Goal: Task Accomplishment & Management: Complete application form

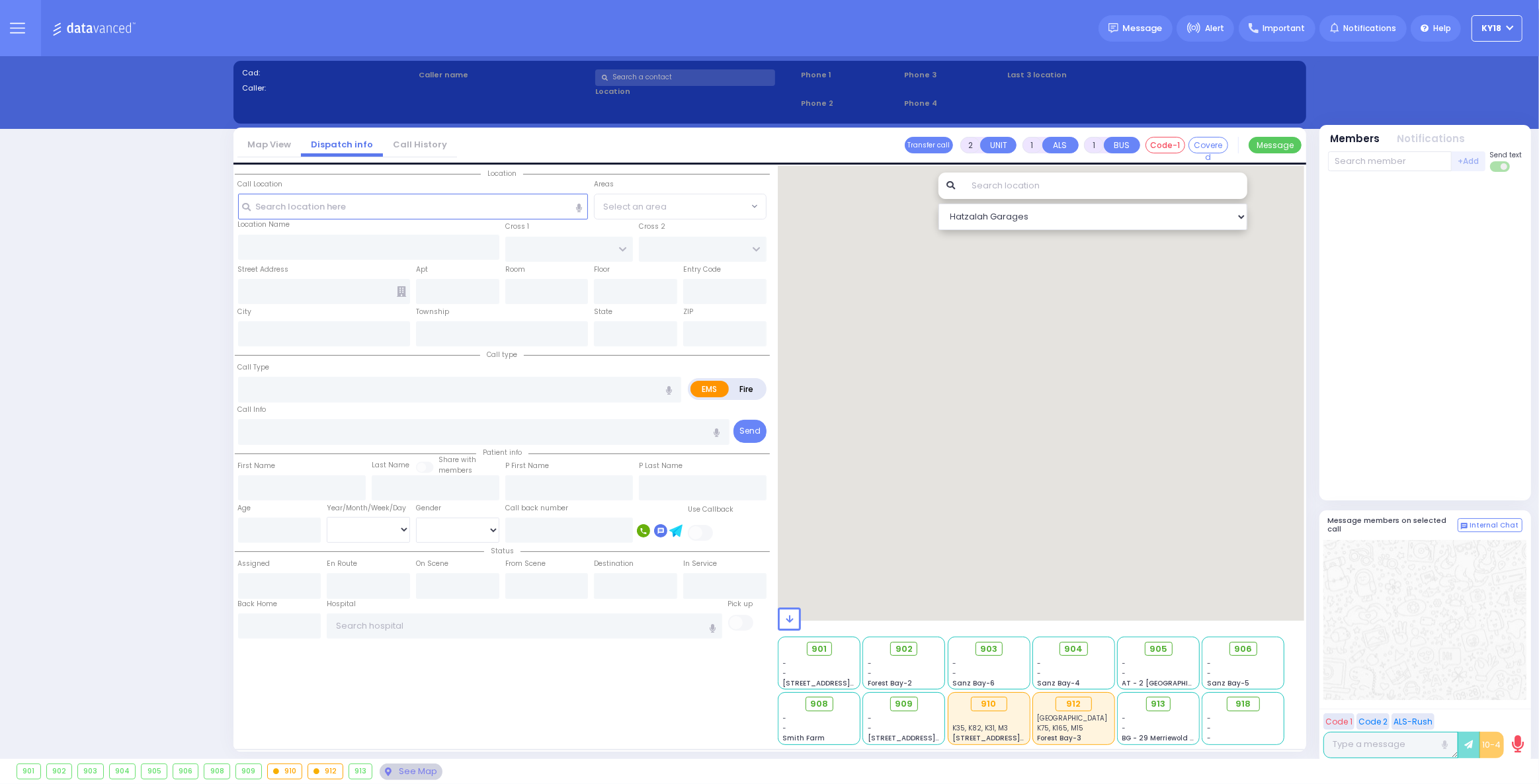
select select "4"
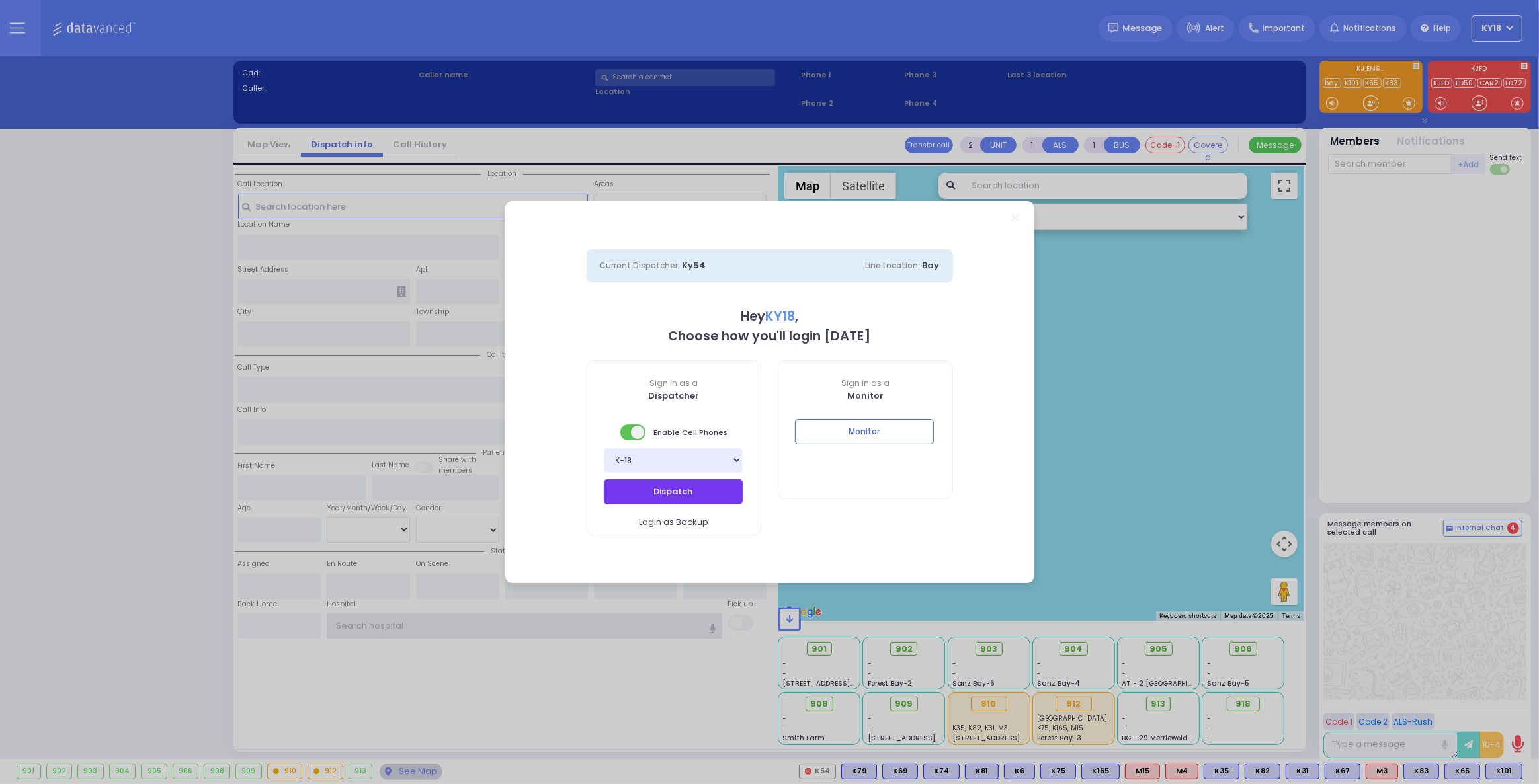
type input "ky18"
click at [686, 494] on button "Dispatch" at bounding box center [673, 492] width 139 height 26
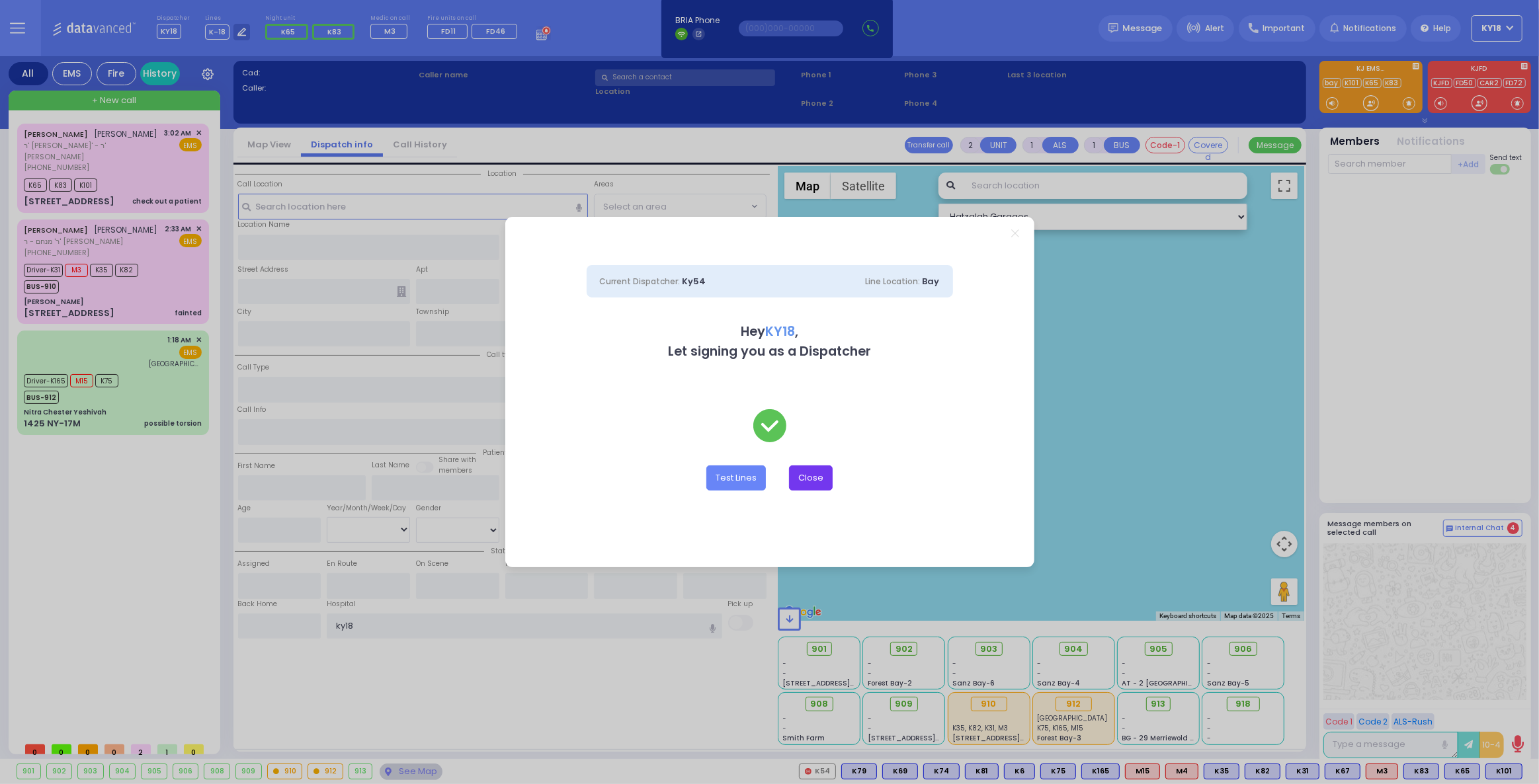
click at [803, 474] on button "Close" at bounding box center [811, 478] width 43 height 26
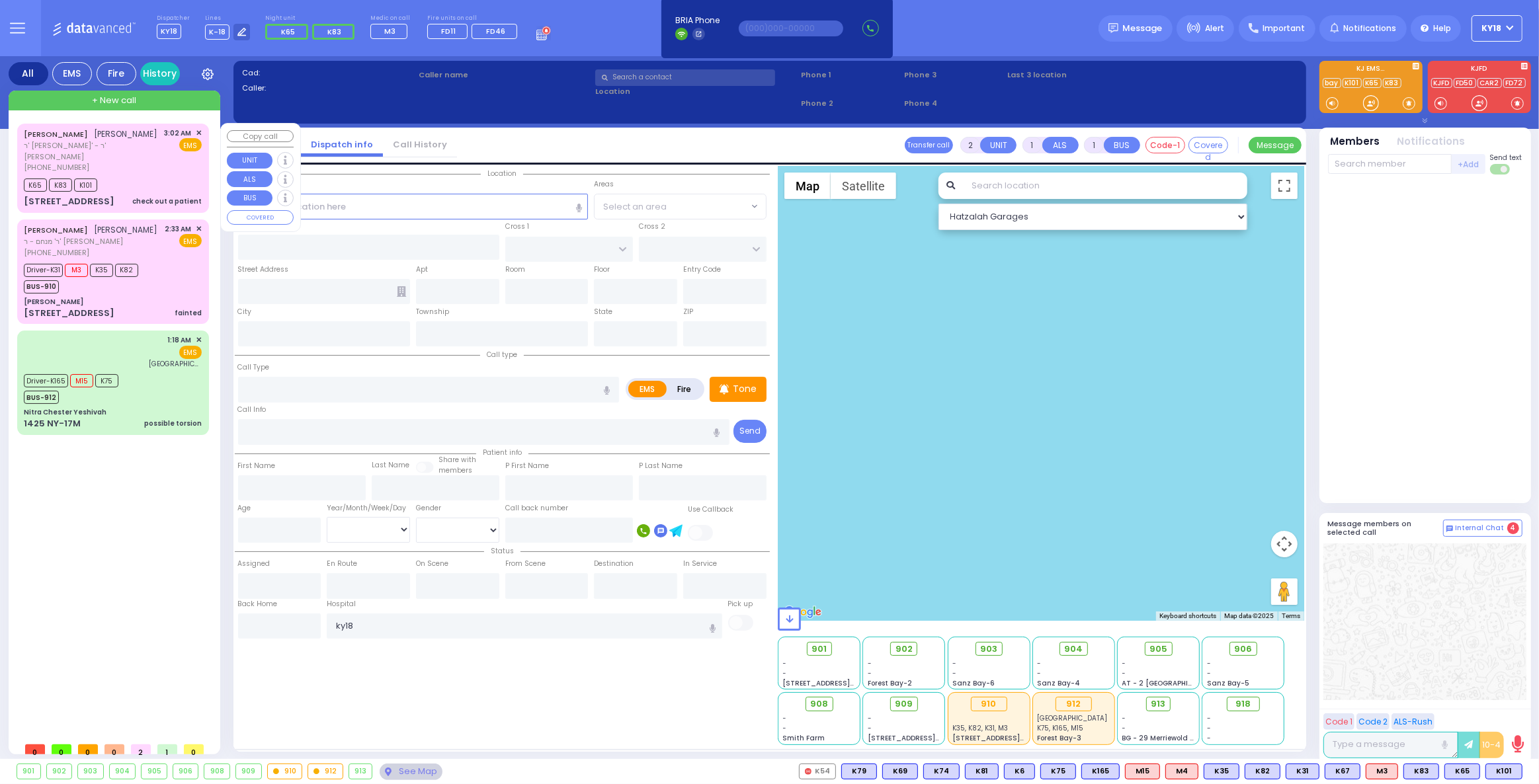
click at [175, 181] on div "K65 K83 K101" at bounding box center [112, 183] width 178 height 16
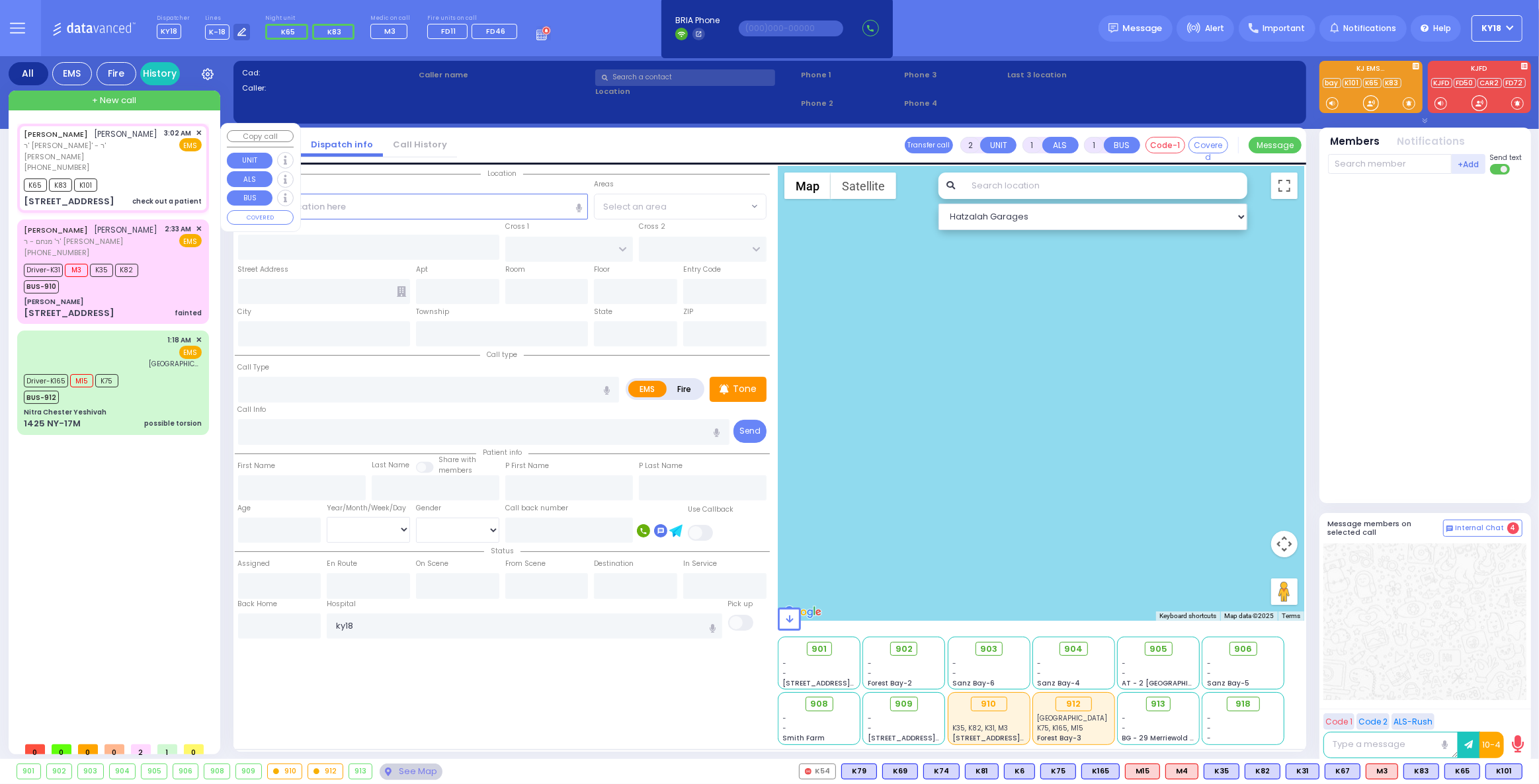
select select
type input "check out a patient"
radio input "true"
type input "[PERSON_NAME]"
type input "GRAD"
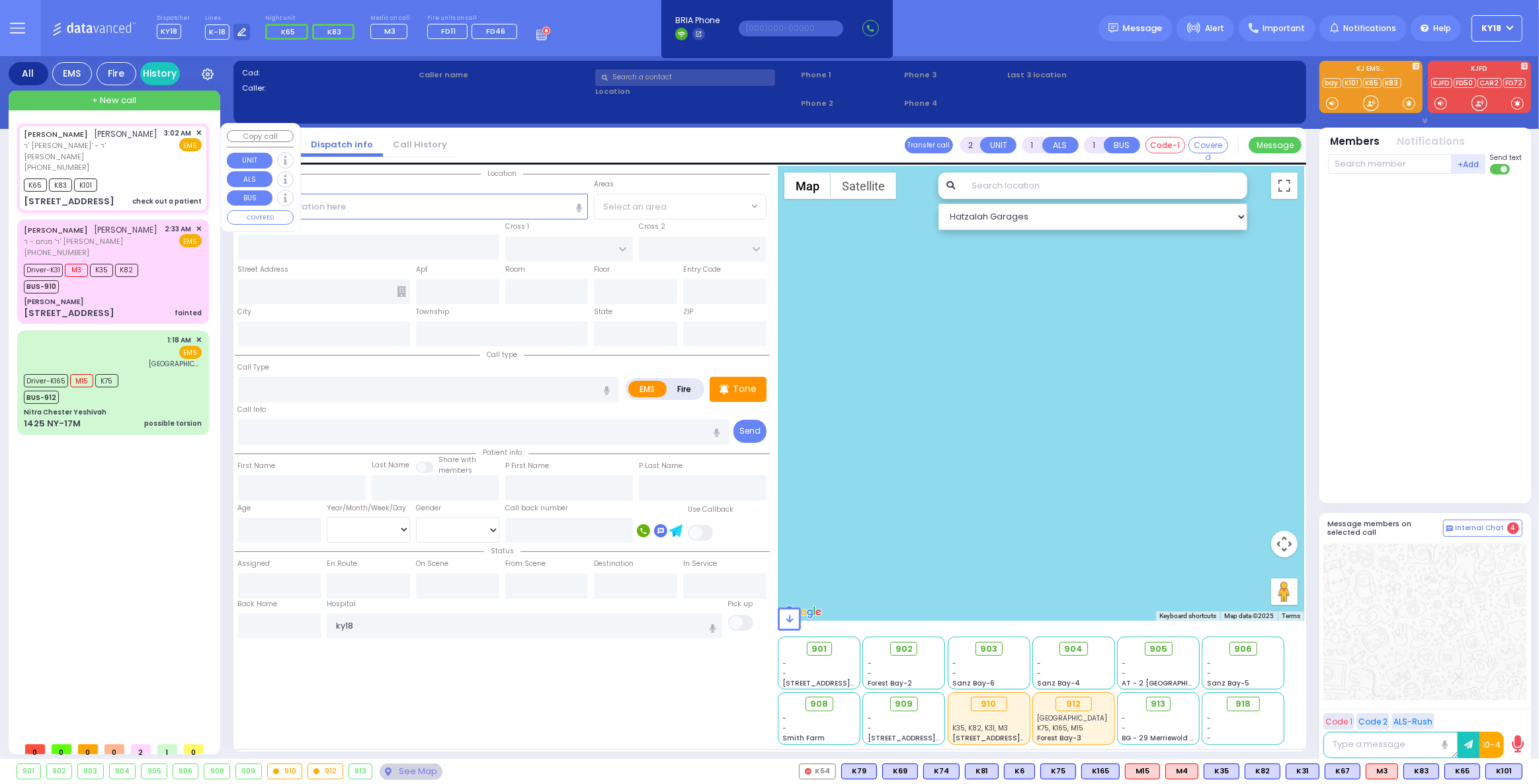
type input "10"
select select "Week"
type input "03:02"
type input "03:04"
type input "03:06"
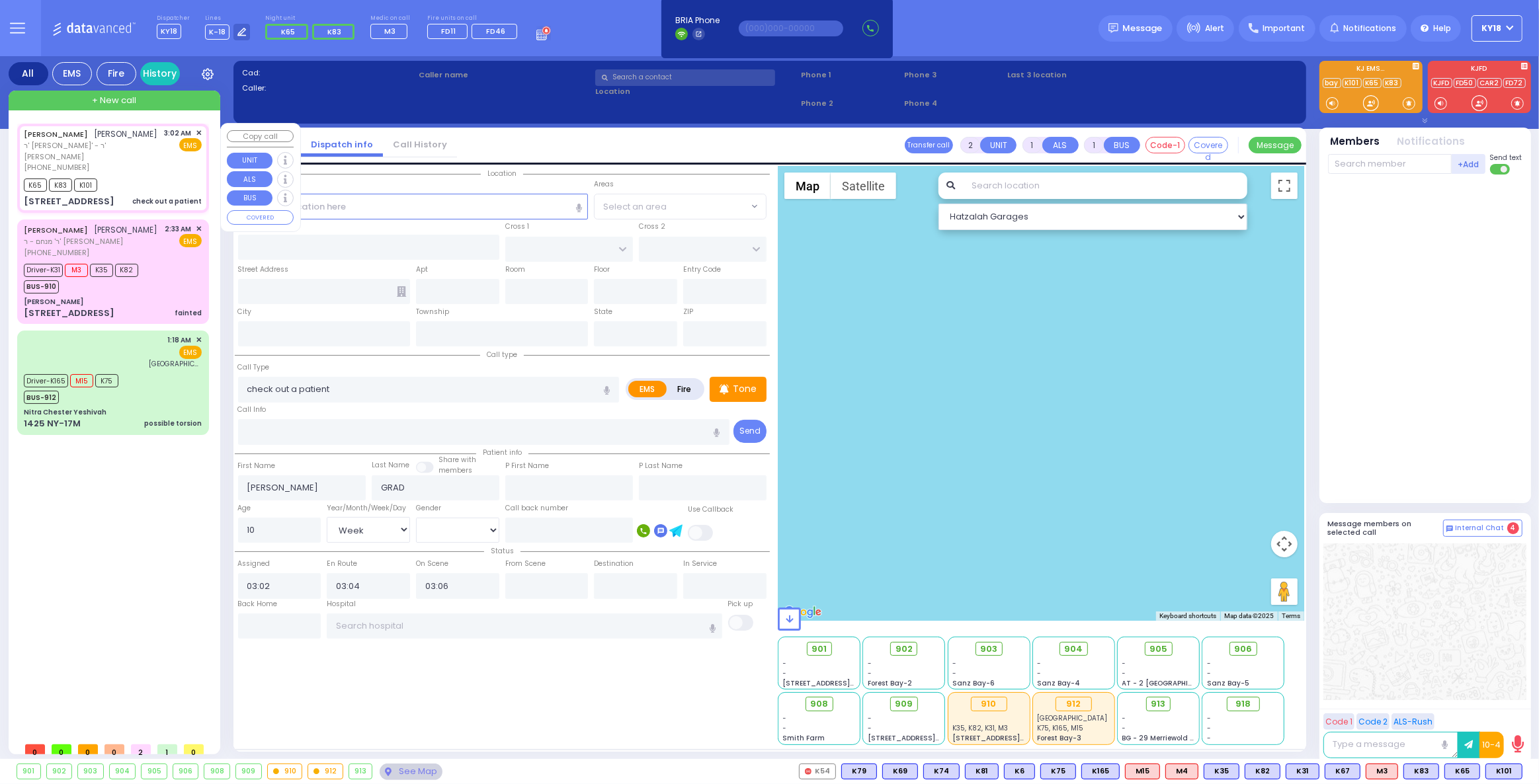
type input "[GEOGRAPHIC_DATA]"
type input "CHEVRON RD"
type input "[STREET_ADDRESS]"
type input "301"
type input "[PERSON_NAME]"
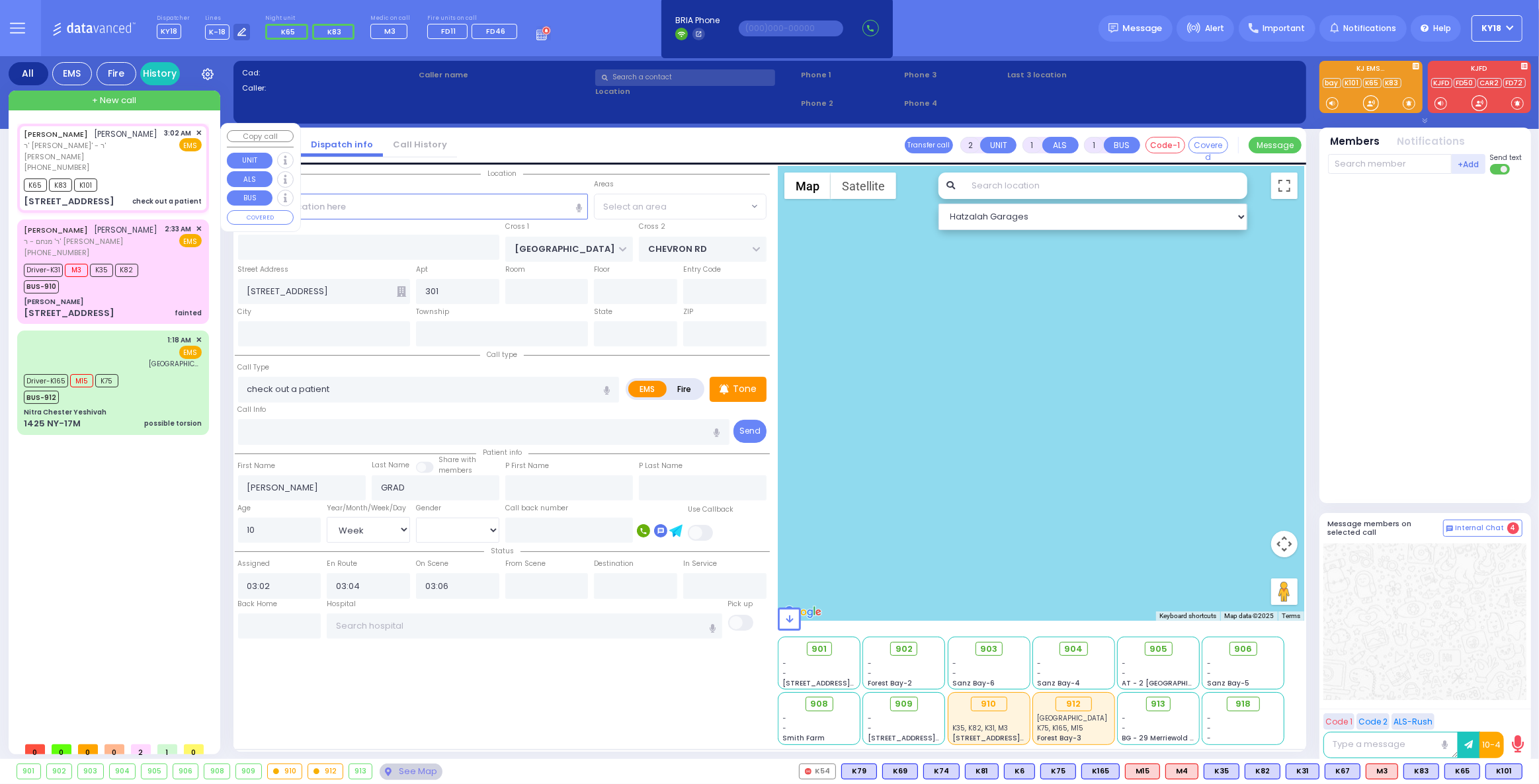
type input "[US_STATE]"
type input "10950"
select select "Hatzalah Garages"
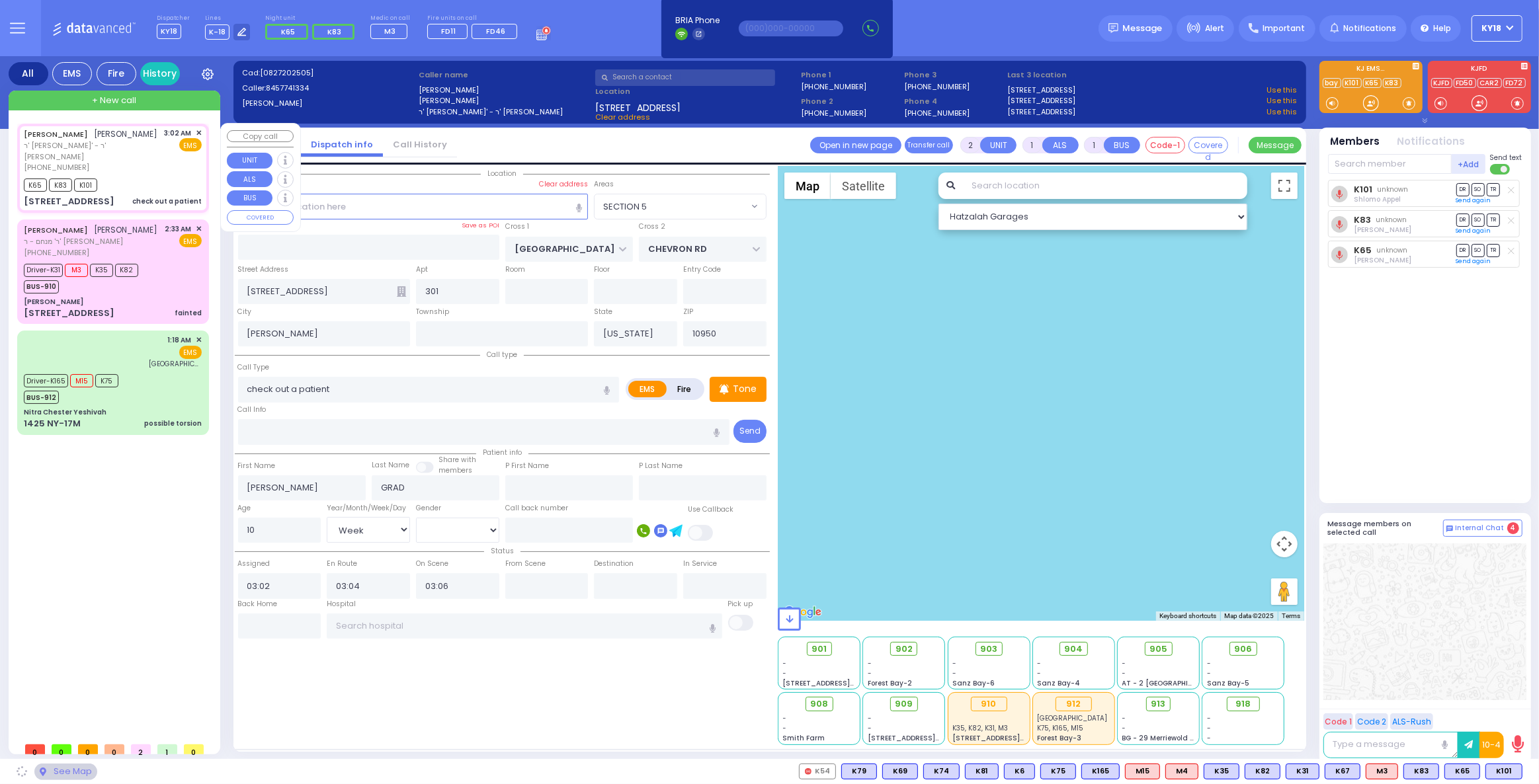
select select "SECTION 5"
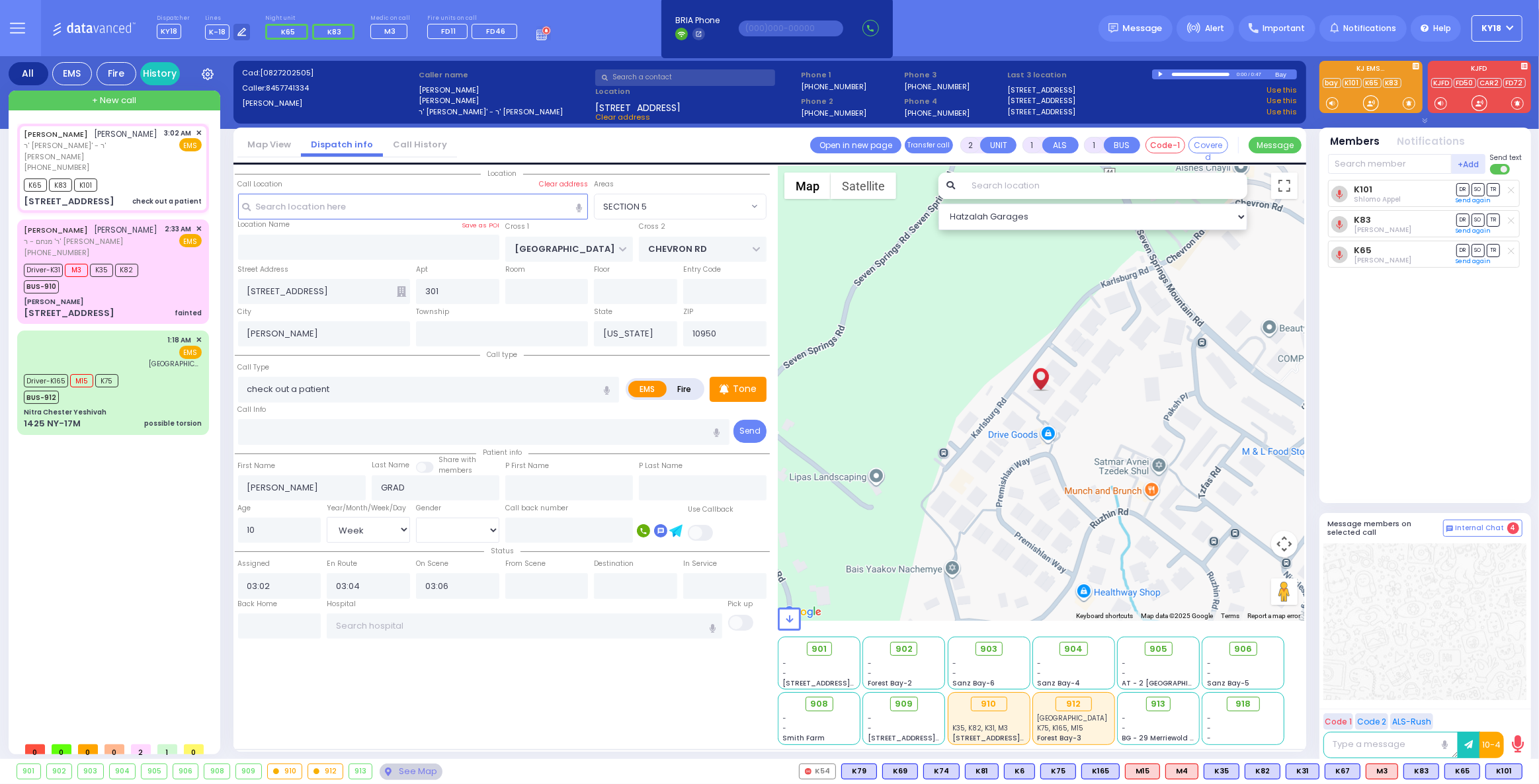
click at [1407, 103] on span at bounding box center [1409, 104] width 13 height 14
click at [1408, 104] on span at bounding box center [1409, 104] width 13 height 14
click at [1408, 105] on span at bounding box center [1409, 104] width 13 height 14
click at [129, 179] on div "K65 K83 K101" at bounding box center [112, 183] width 178 height 16
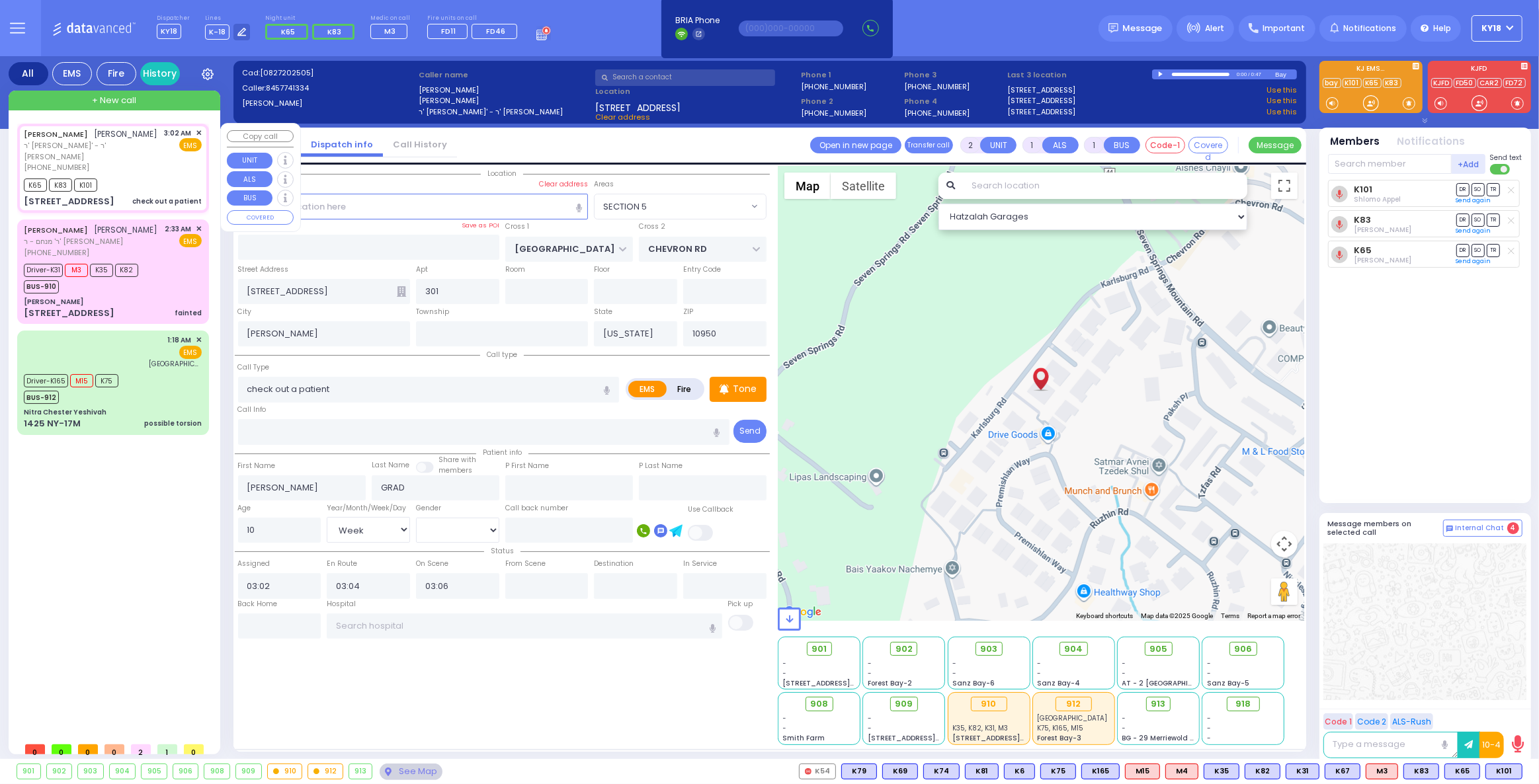
select select
radio input "true"
select select "Week"
select select "Hatzalah Garages"
select select "SECTION 5"
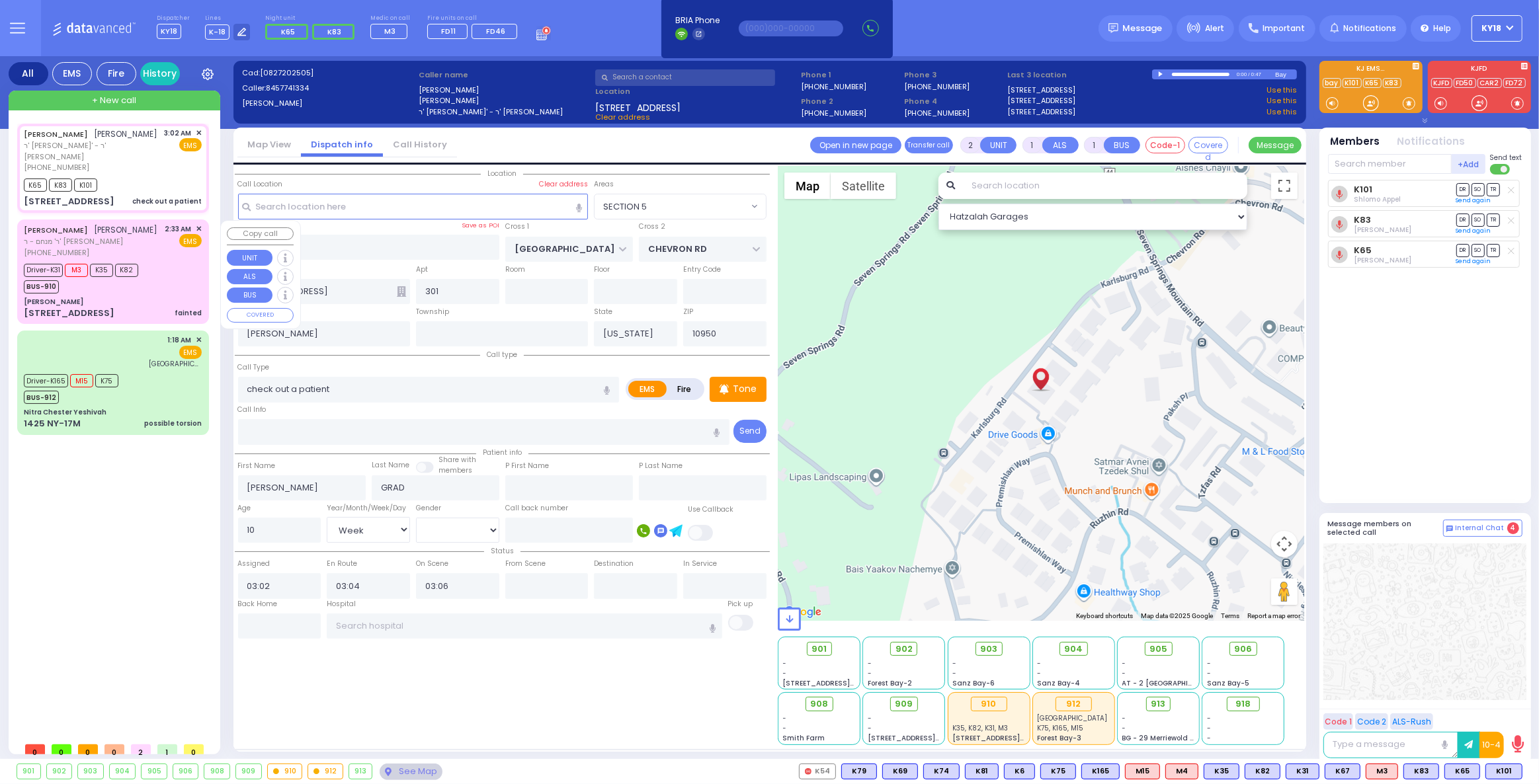
click at [95, 293] on div "BUS-910" at bounding box center [81, 285] width 115 height 16
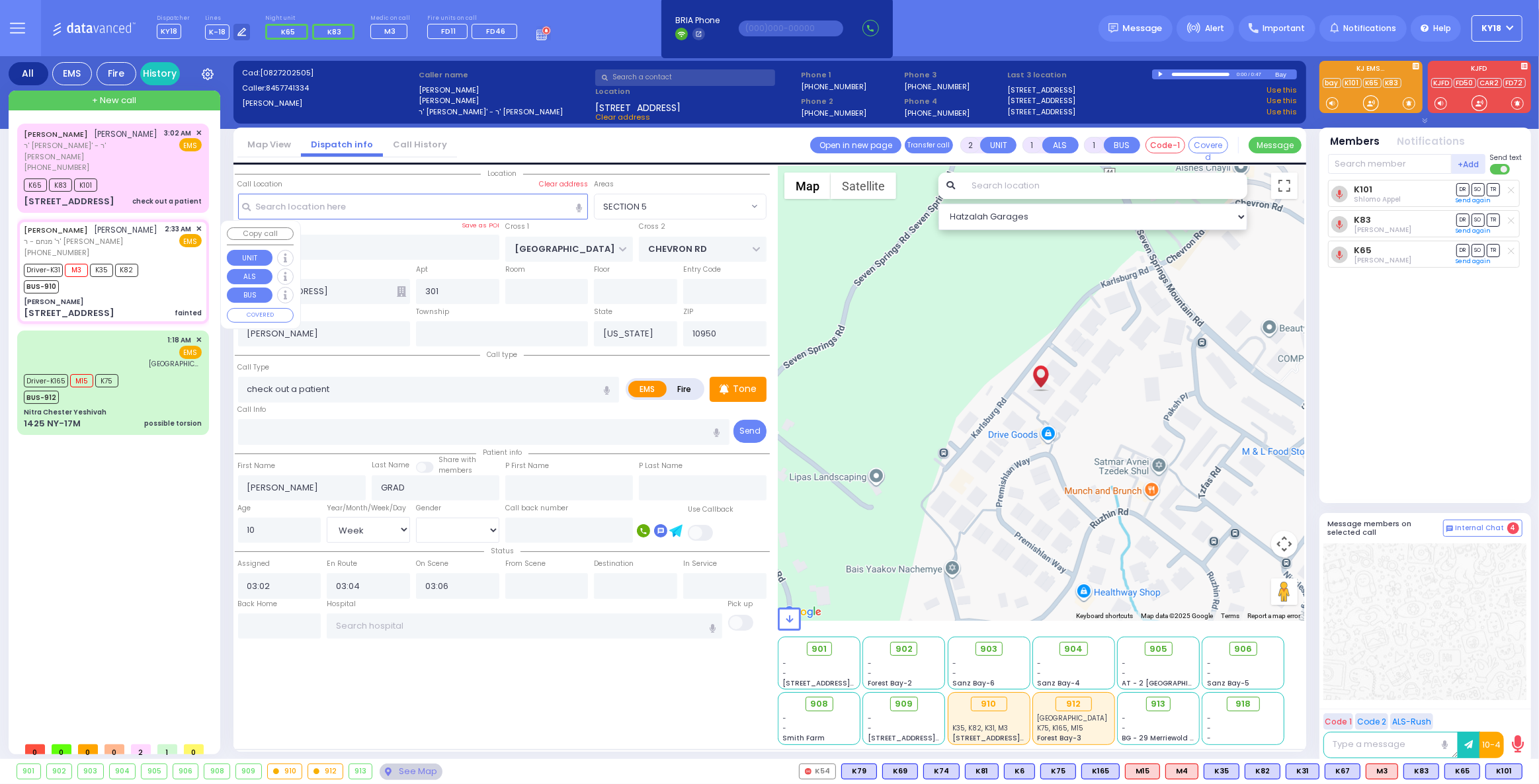
type input "6"
select select
type input "fainted"
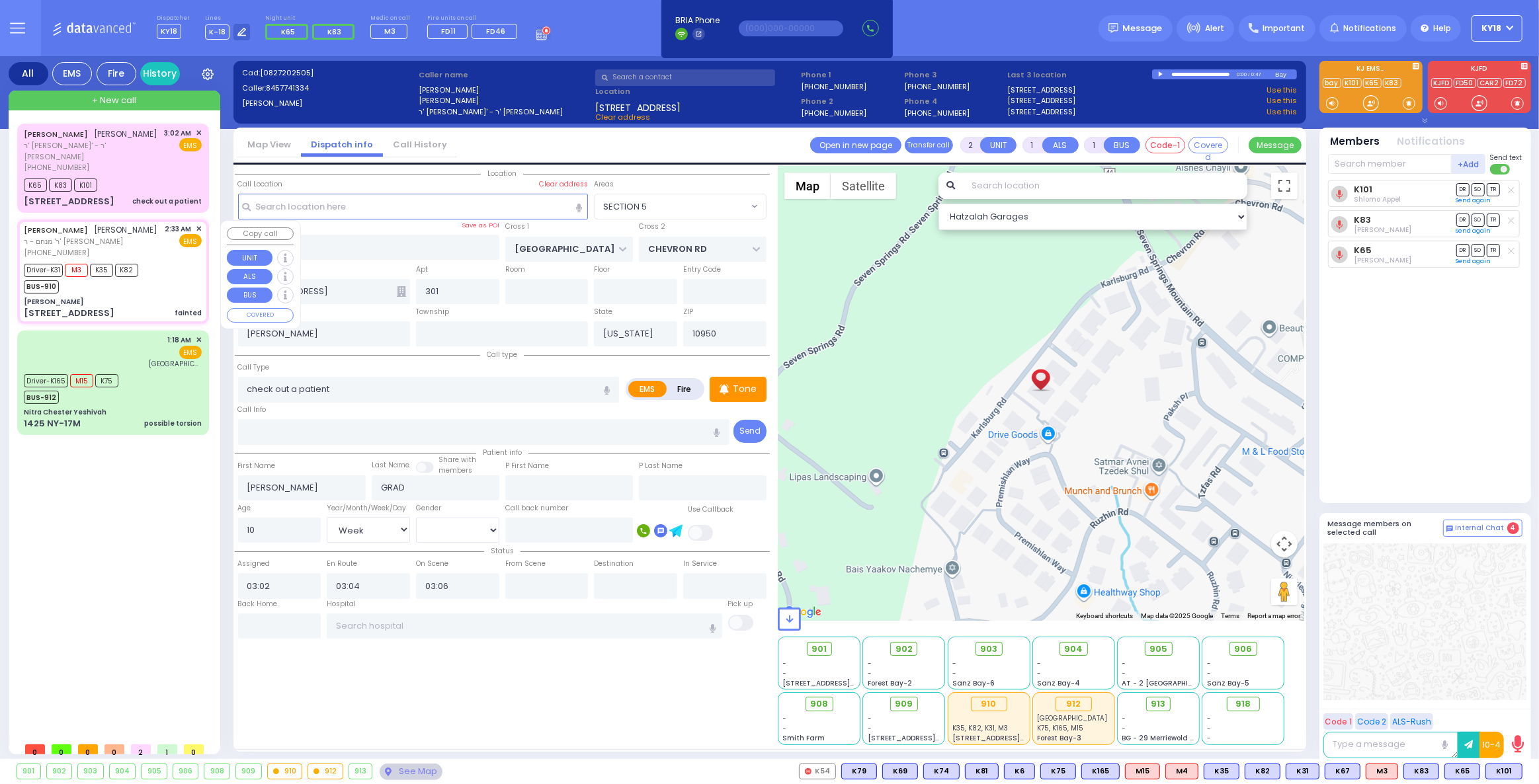
radio input "true"
type input "[PERSON_NAME]"
type input "Israel"
type input "[PERSON_NAME]"
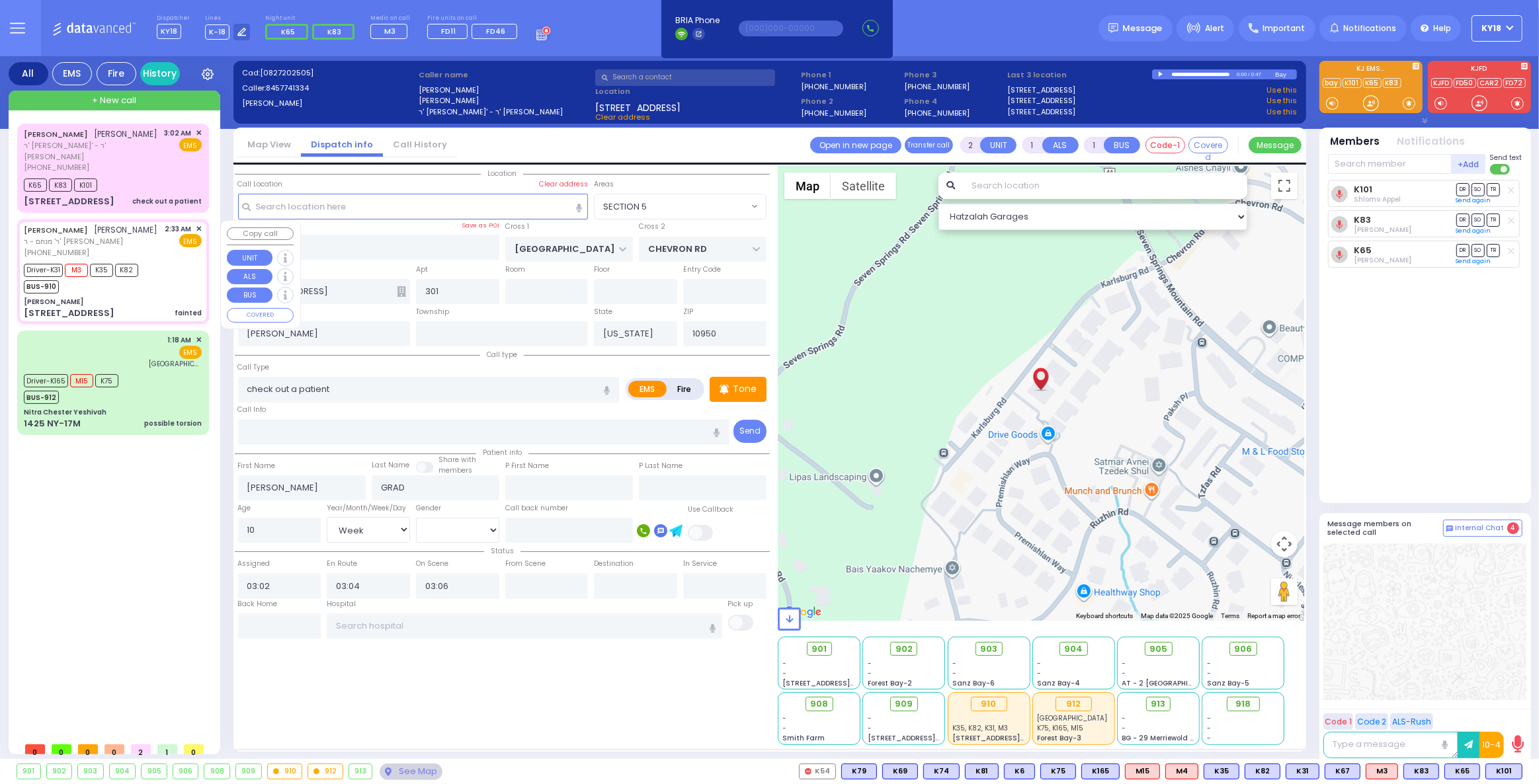
type input "73"
select select "Year"
select select "[DEMOGRAPHIC_DATA]"
type input "02:33"
type input "02:36"
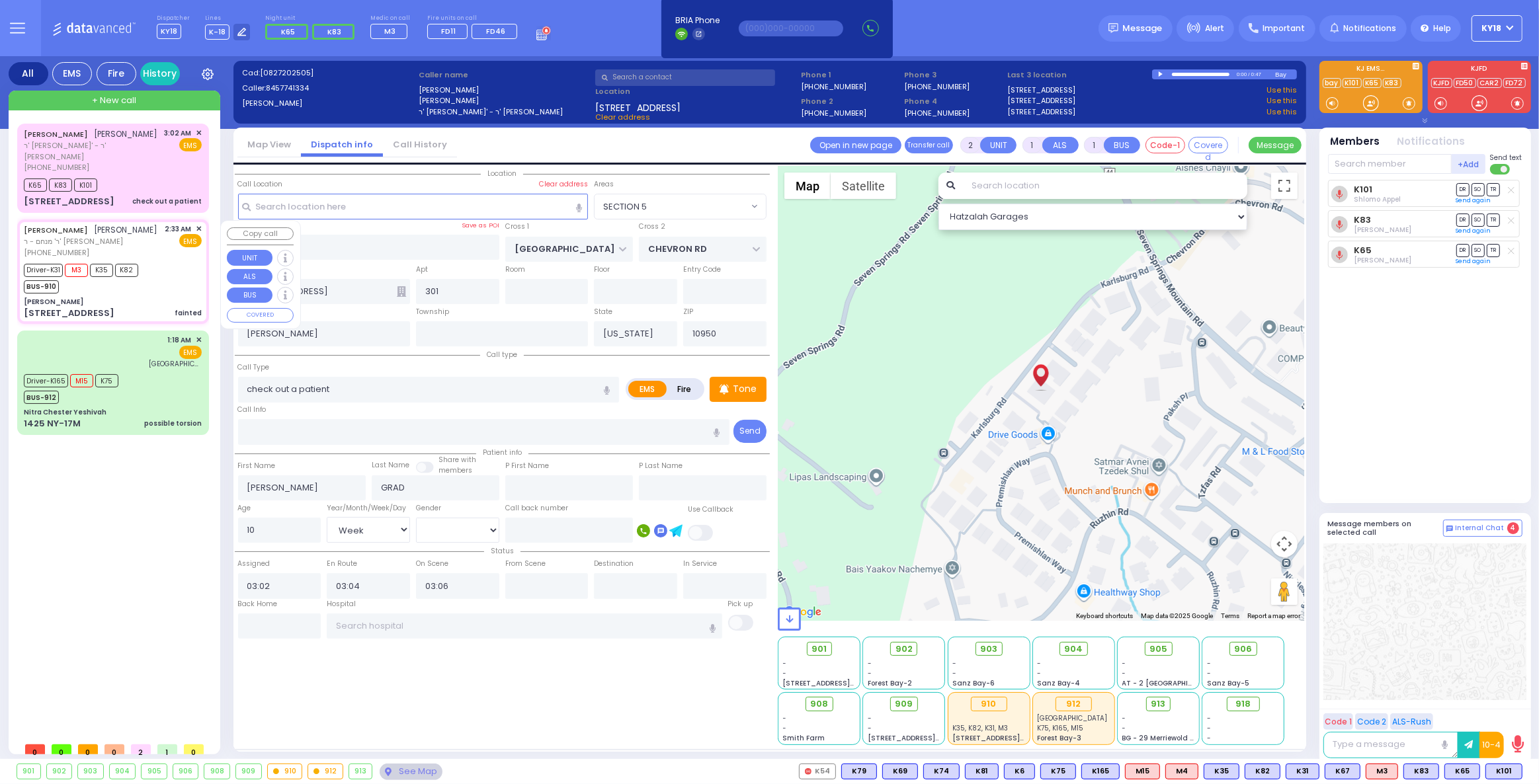
type input "02:40"
type input "[PERSON_NAME]"
type input "[GEOGRAPHIC_DATA]"
type input "[STREET_ADDRESS]"
select select "Hatzalah Garages"
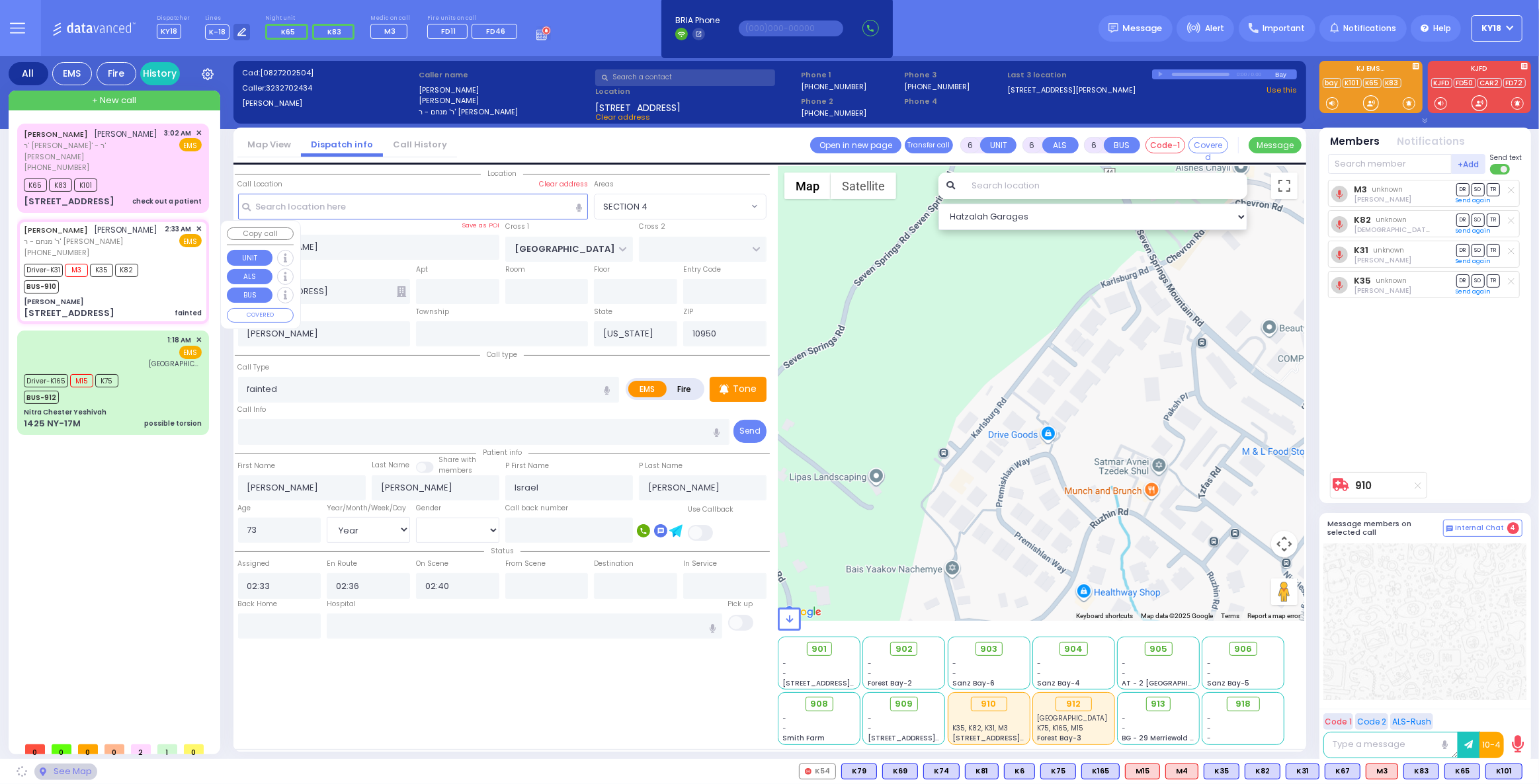
select select "SECTION 4"
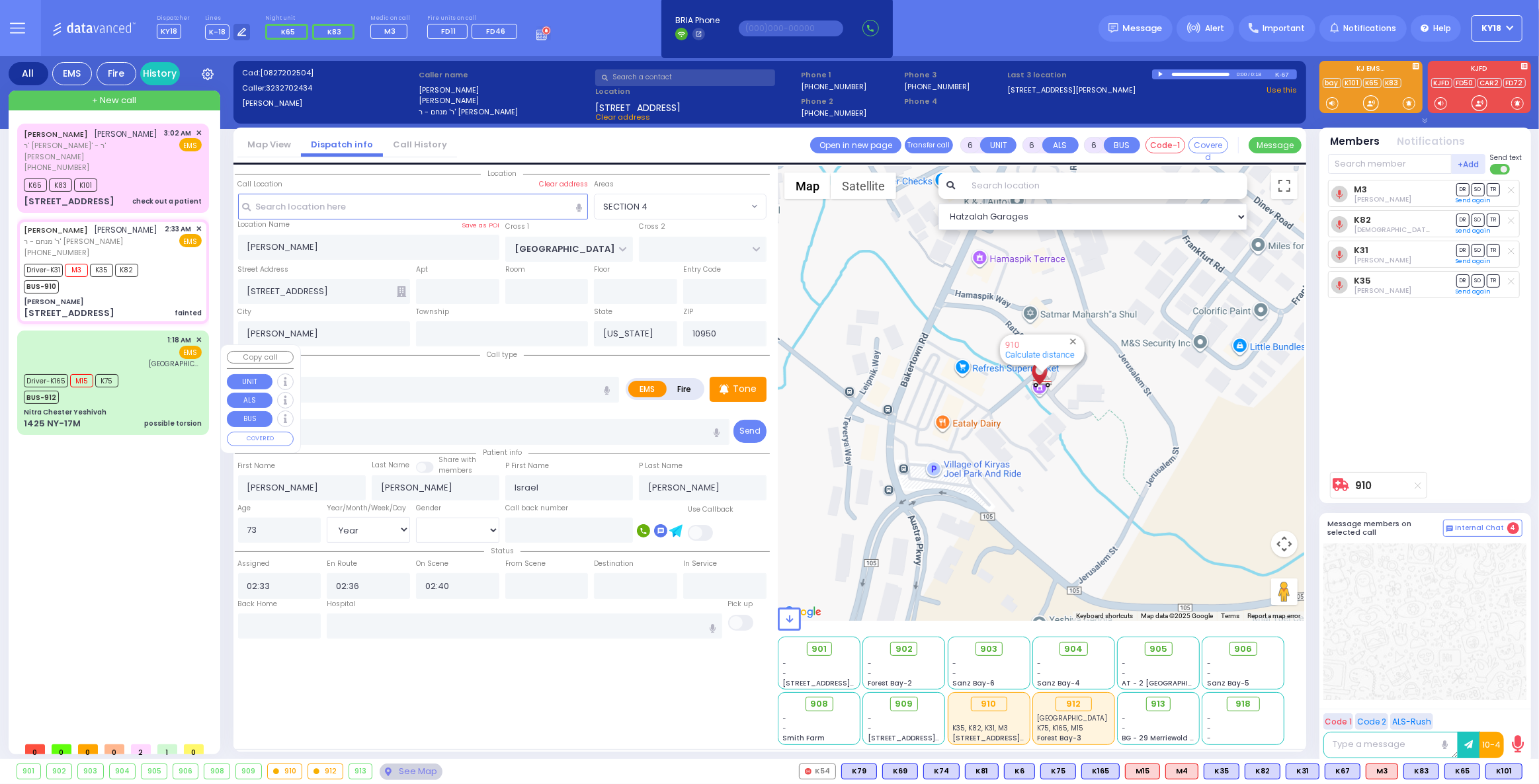
click at [95, 385] on div "Driver-K165 M15 K75" at bounding box center [71, 378] width 94 height 16
select select
type input "possible torsion"
radio input "true"
type input "[PERSON_NAME]"
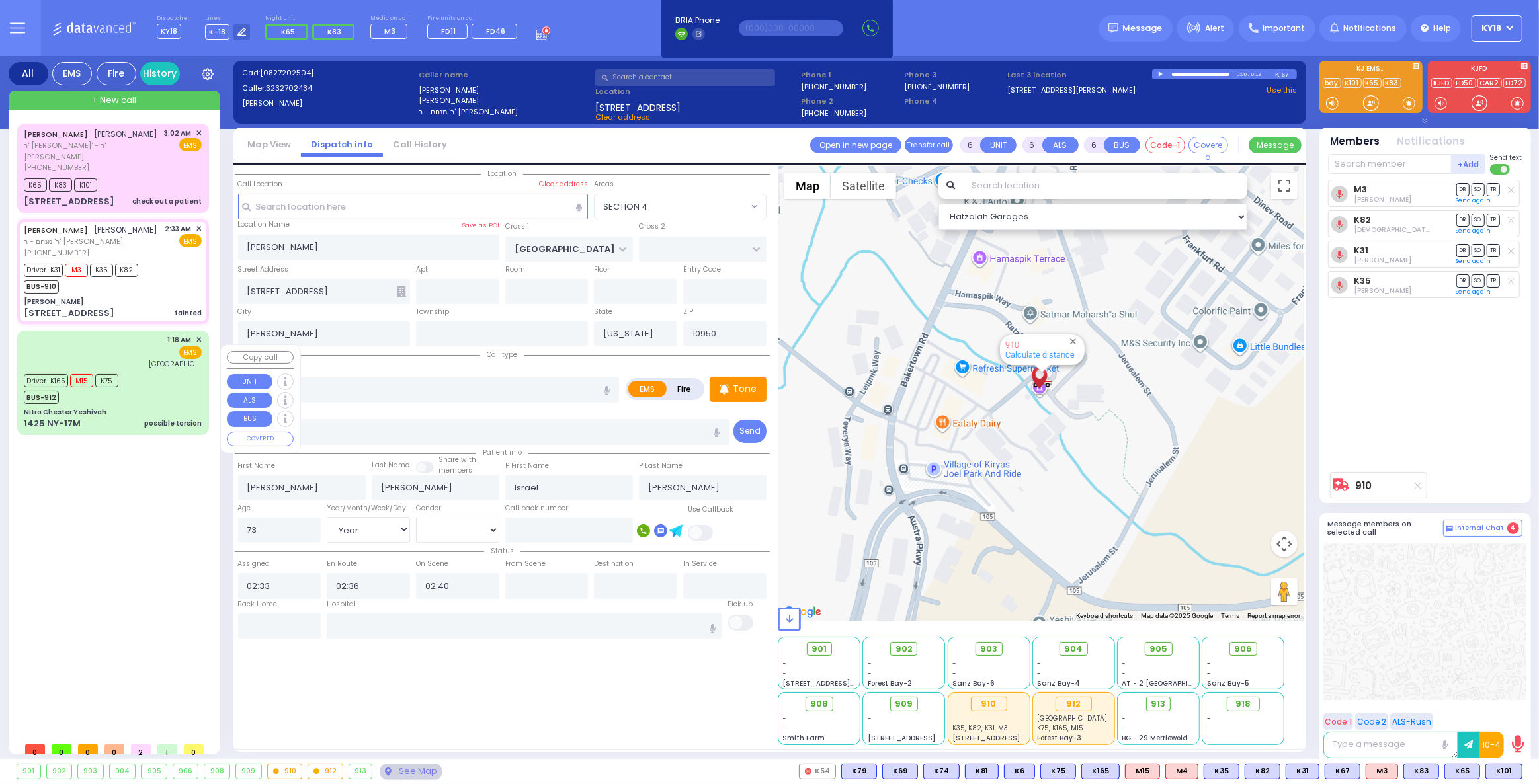
type input "Spira"
type input "19"
select select "Year"
select select "[DEMOGRAPHIC_DATA]"
type input "01:18"
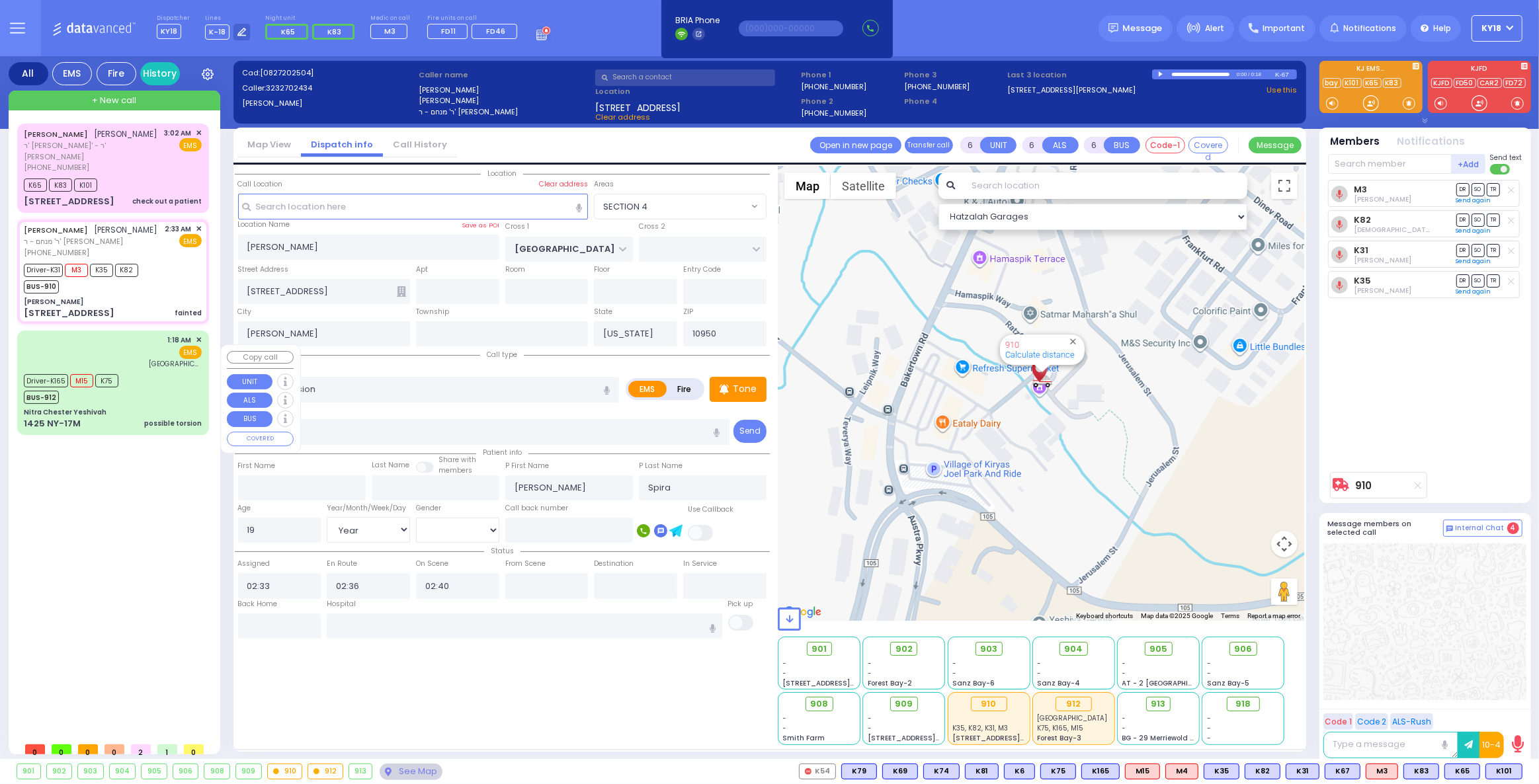
type input "01:18"
type input "01:19"
type input "01:28"
type input "[GEOGRAPHIC_DATA] ([GEOGRAPHIC_DATA])"
select select "Hatzalah Garages"
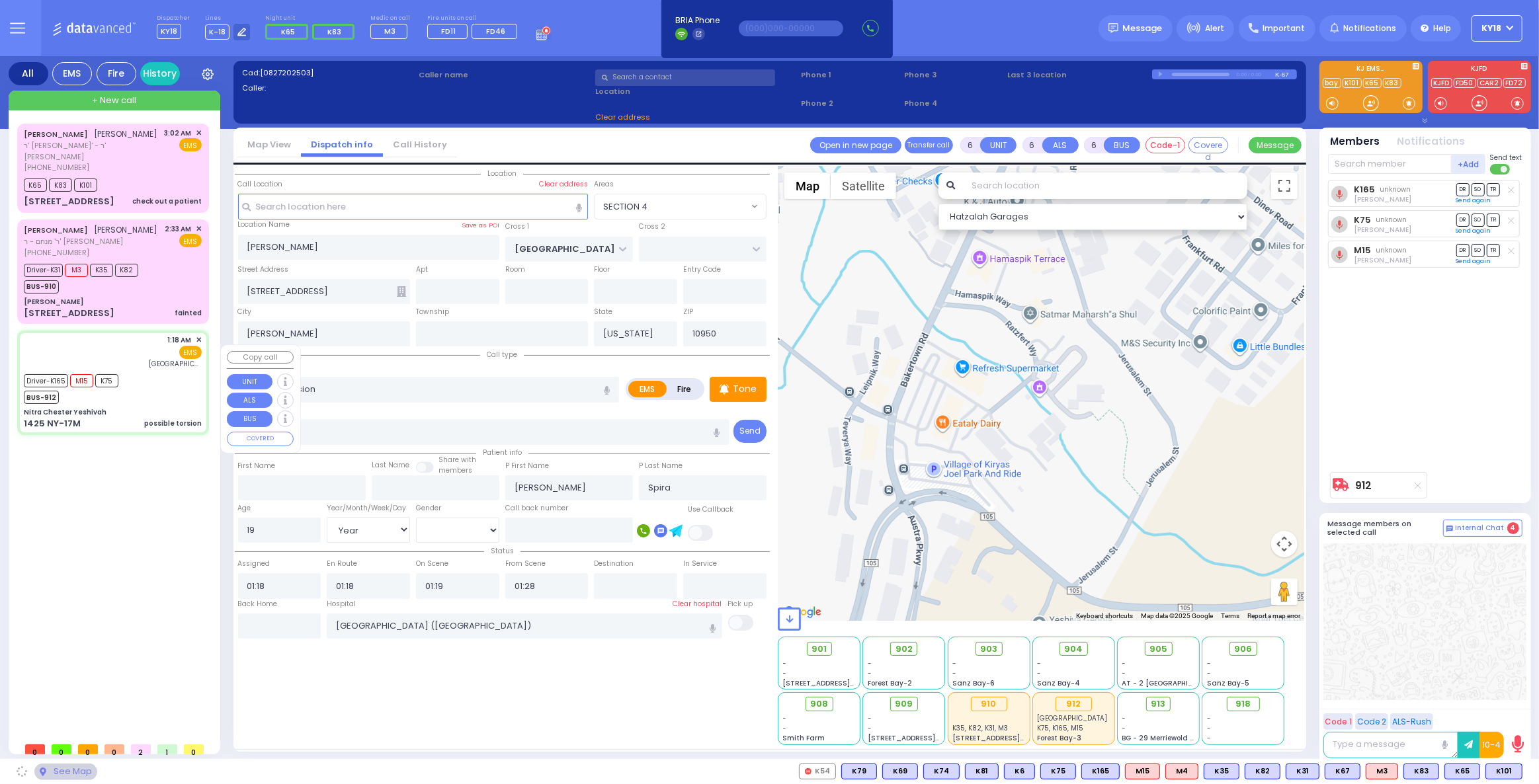
type input "Nitra Chester Yeshivah"
type input "OLD ROUTE 17 M"
type input "1425 NY-17M"
type input "[PERSON_NAME]"
type input "10918"
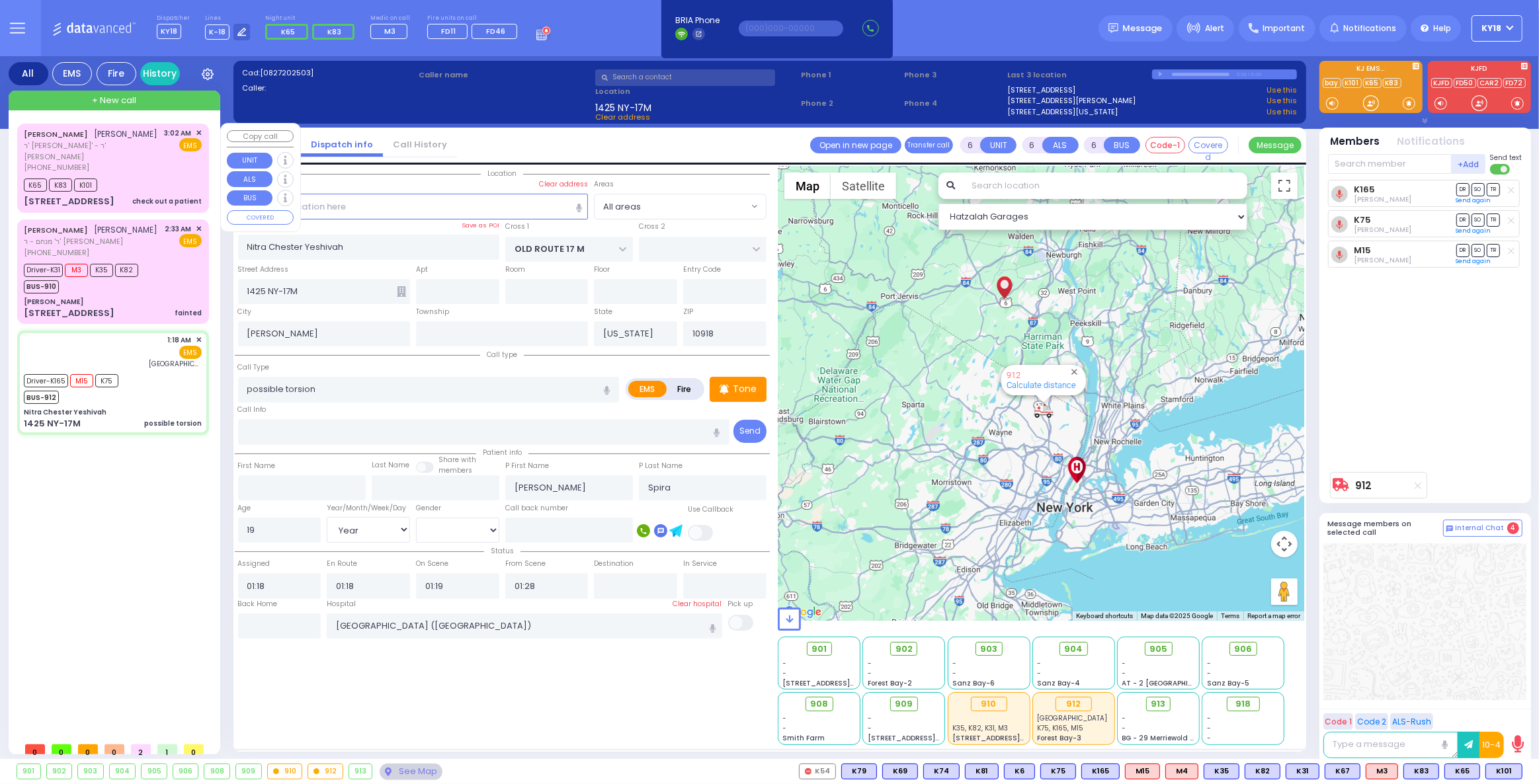
click at [157, 162] on span "ר' [PERSON_NAME]' - ר' [PERSON_NAME]" at bounding box center [92, 151] width 136 height 22
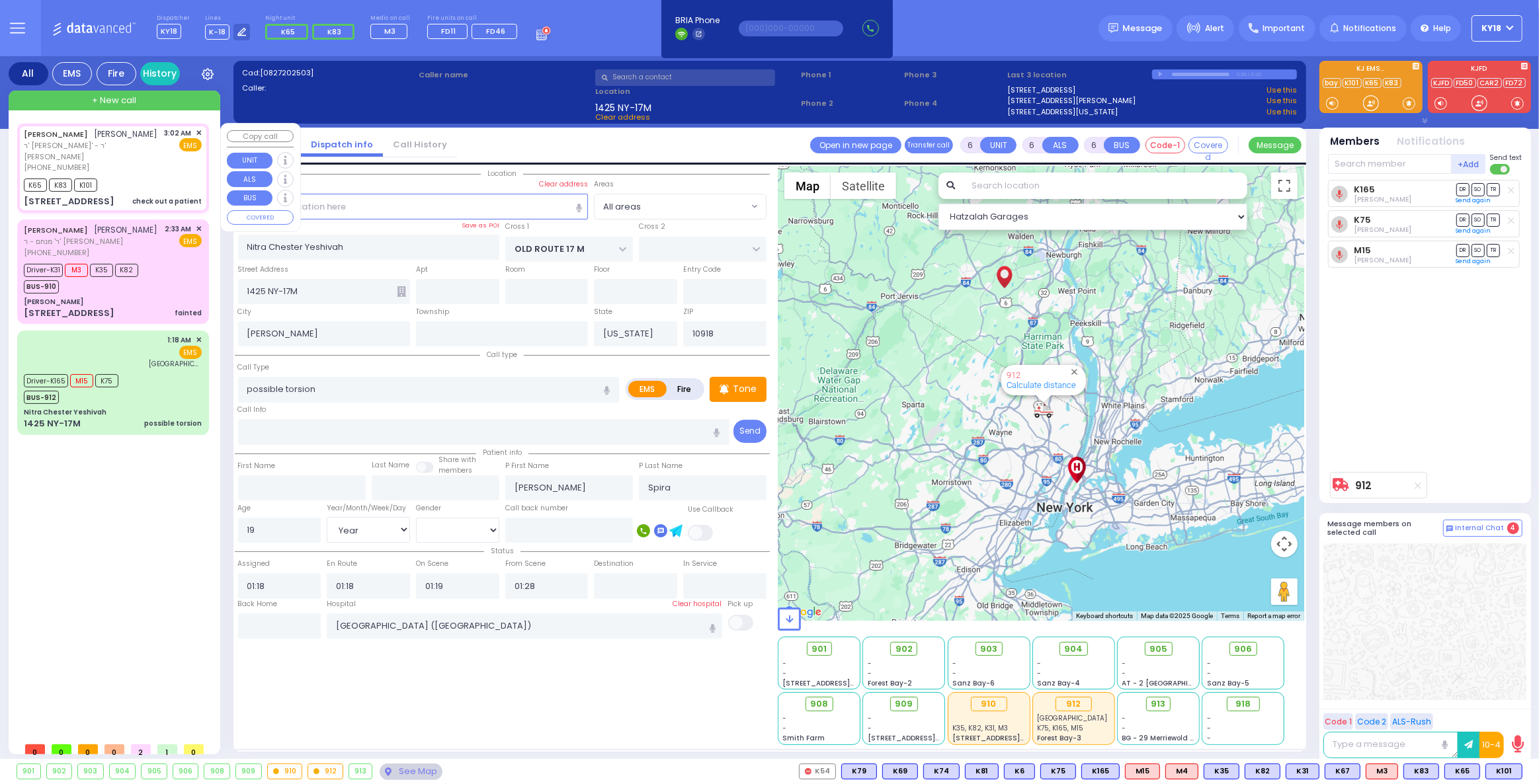
type input "2"
type input "1"
select select
type input "check out a patient"
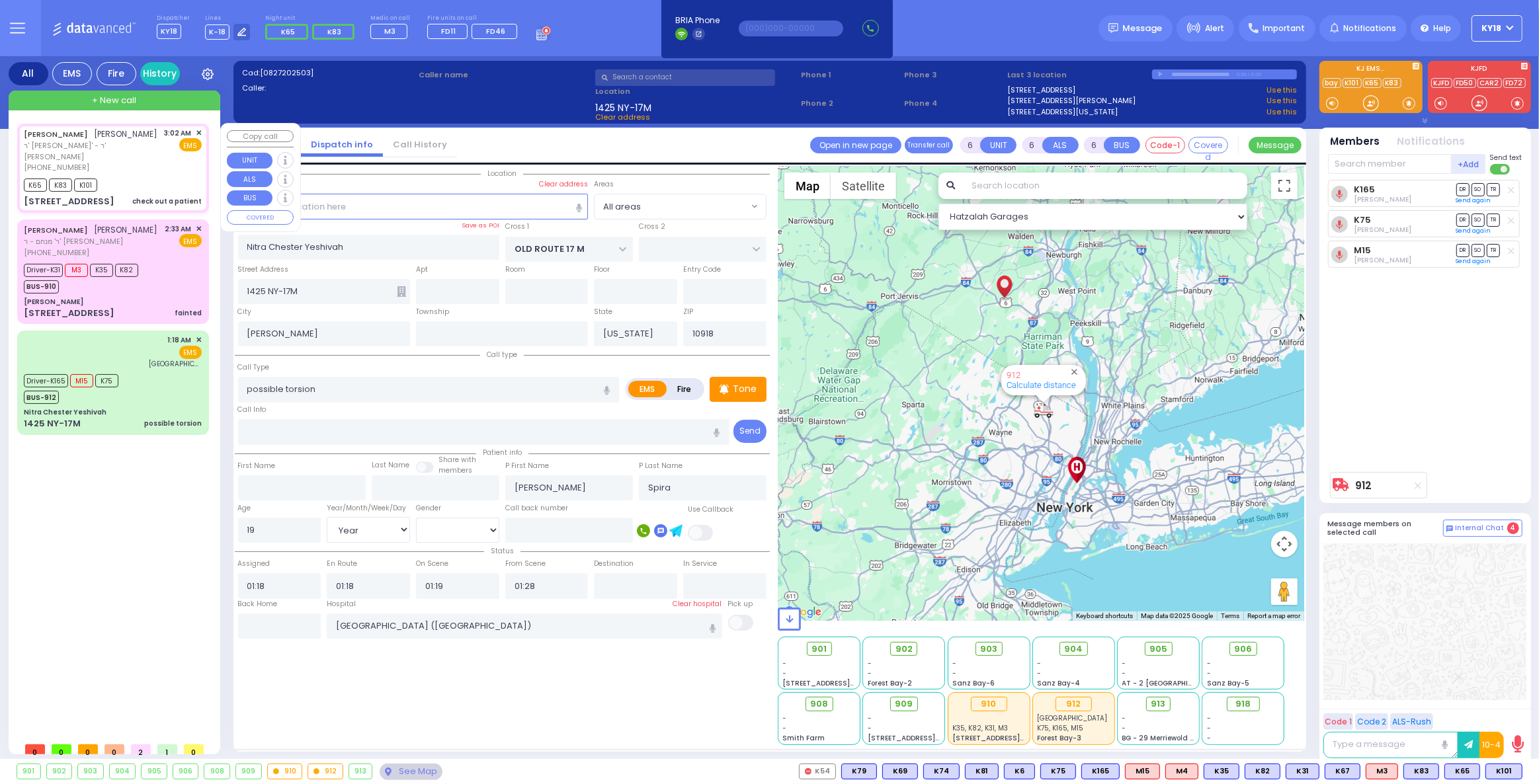
radio input "true"
type input "[PERSON_NAME]"
type input "GRAD"
type input "10"
select select "Week"
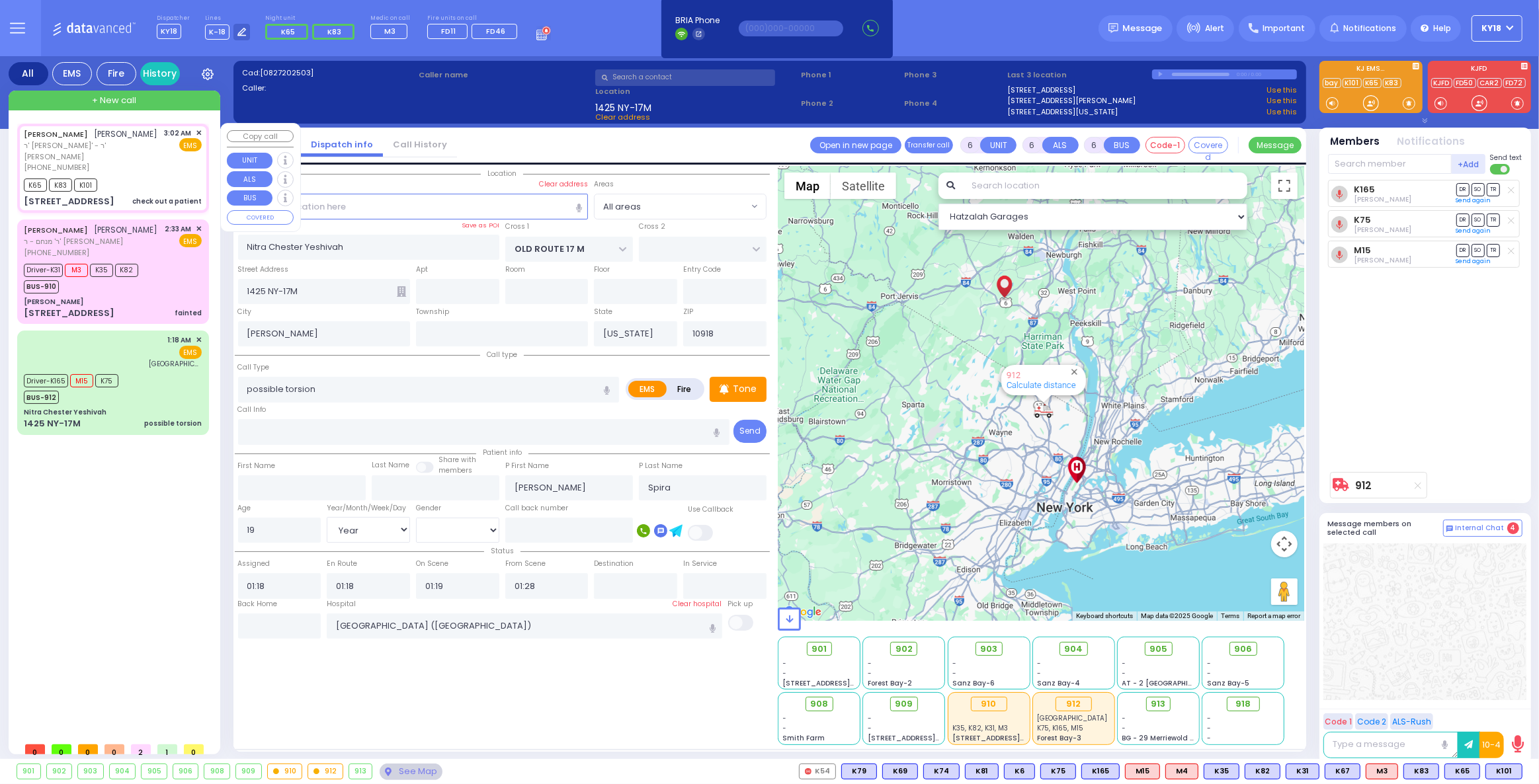
select select
type input "03:02"
type input "03:04"
type input "03:06"
type input "[GEOGRAPHIC_DATA]"
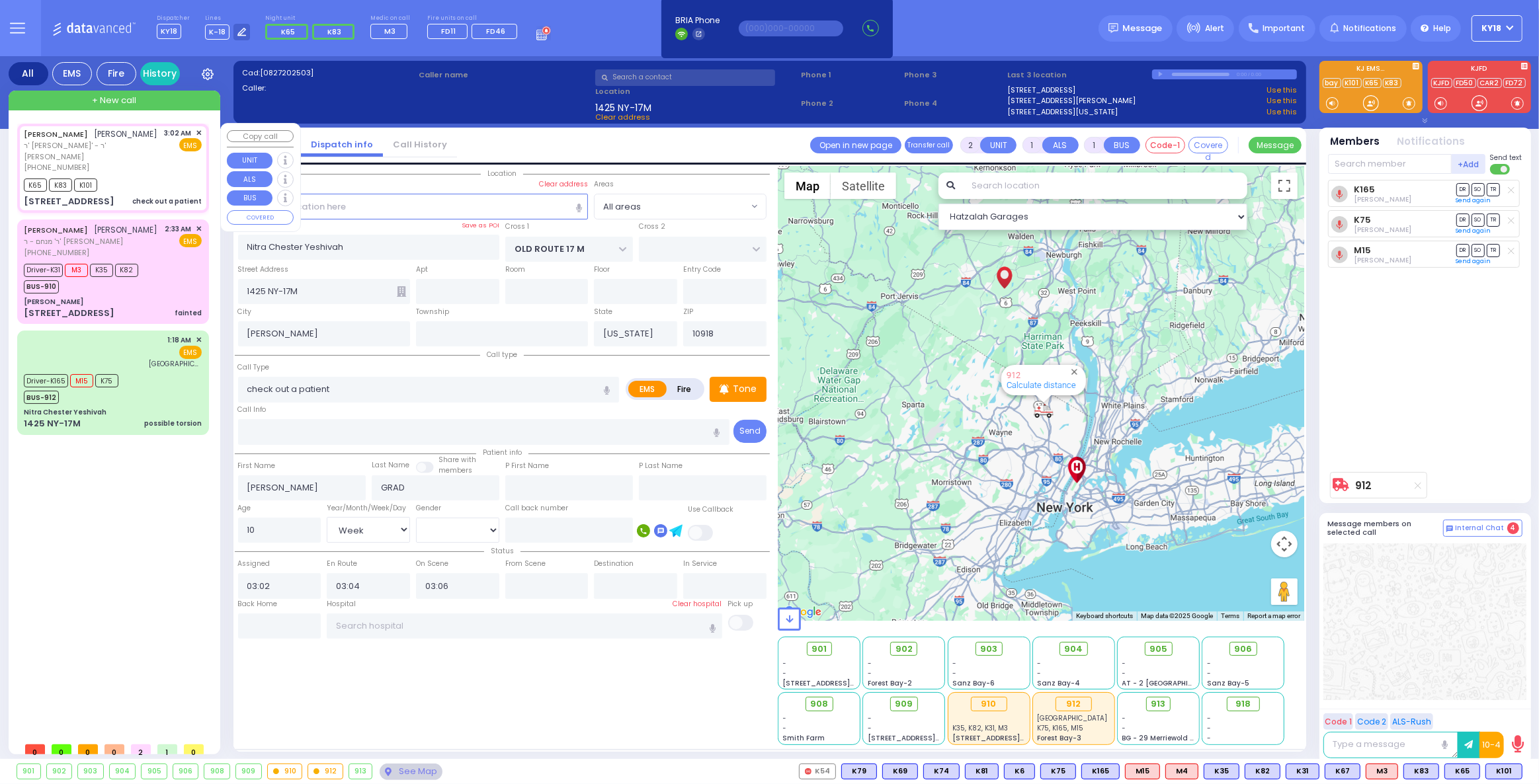
type input "CHEVRON RD"
type input "[STREET_ADDRESS]"
type input "301"
type input "[PERSON_NAME]"
type input "10950"
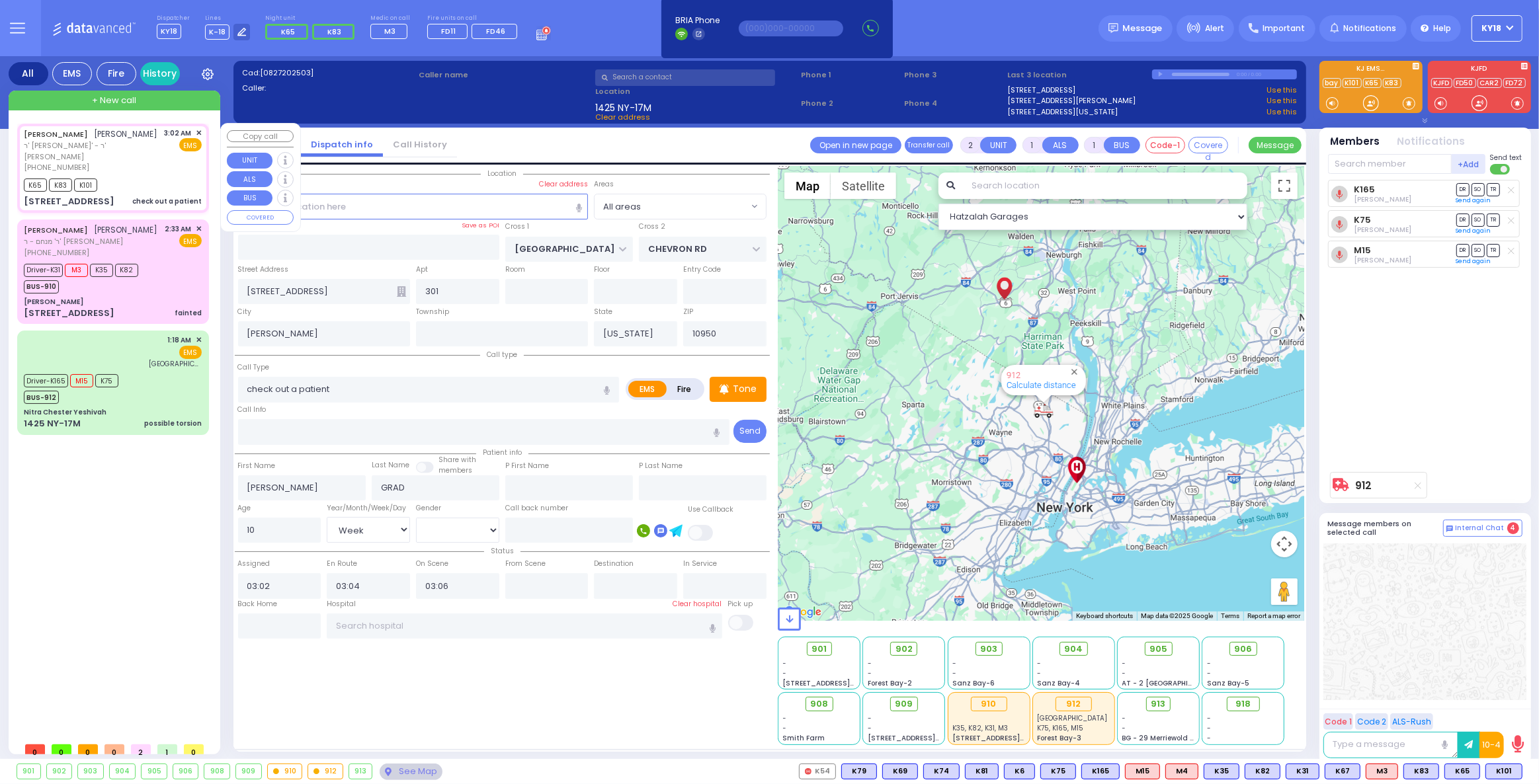
select select "SECTION 5"
select select "Hatzalah Garages"
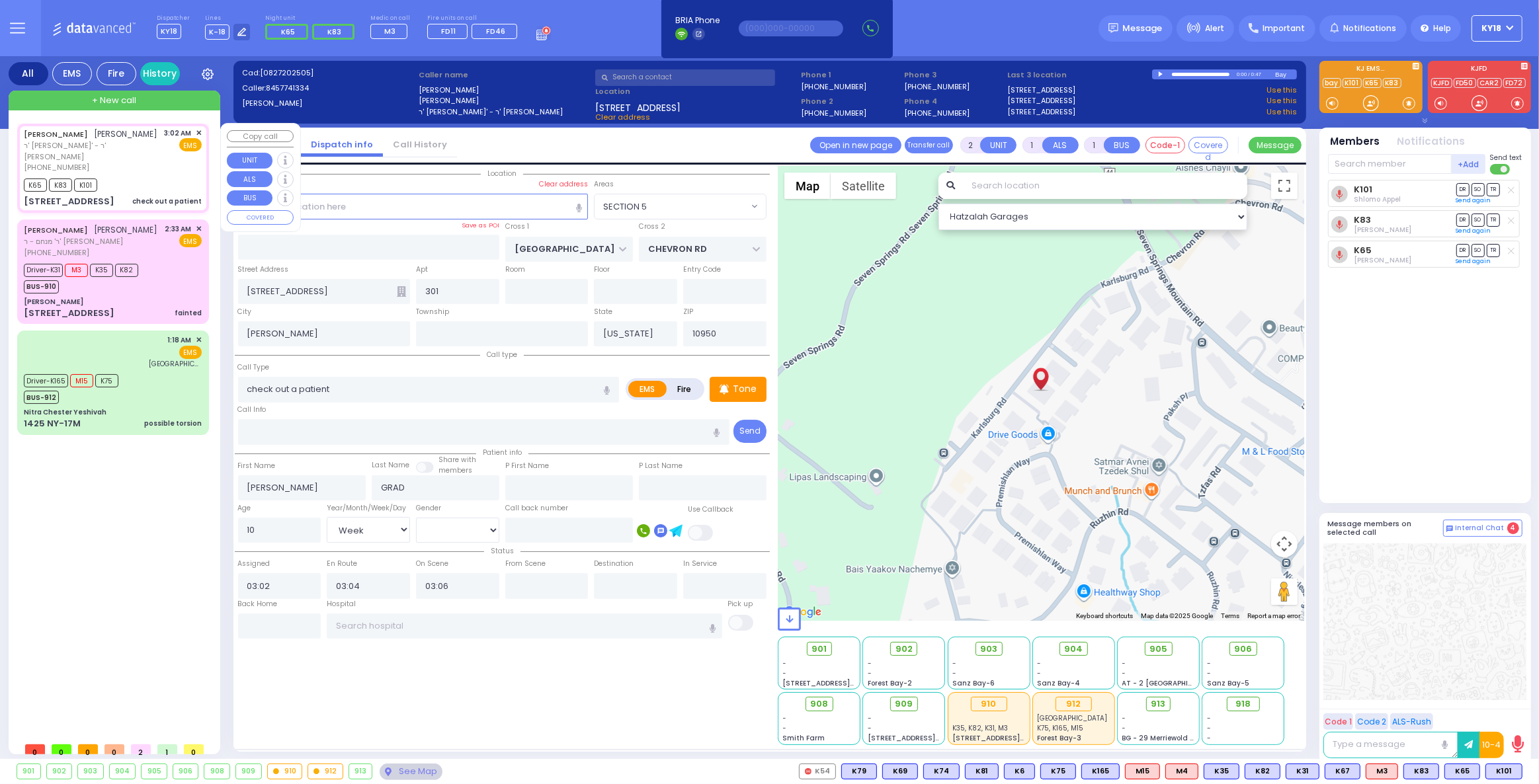
click at [153, 184] on div "K65 K83 K101" at bounding box center [112, 183] width 178 height 16
select select
radio input "true"
select select "Week"
select select "Hatzalah Garages"
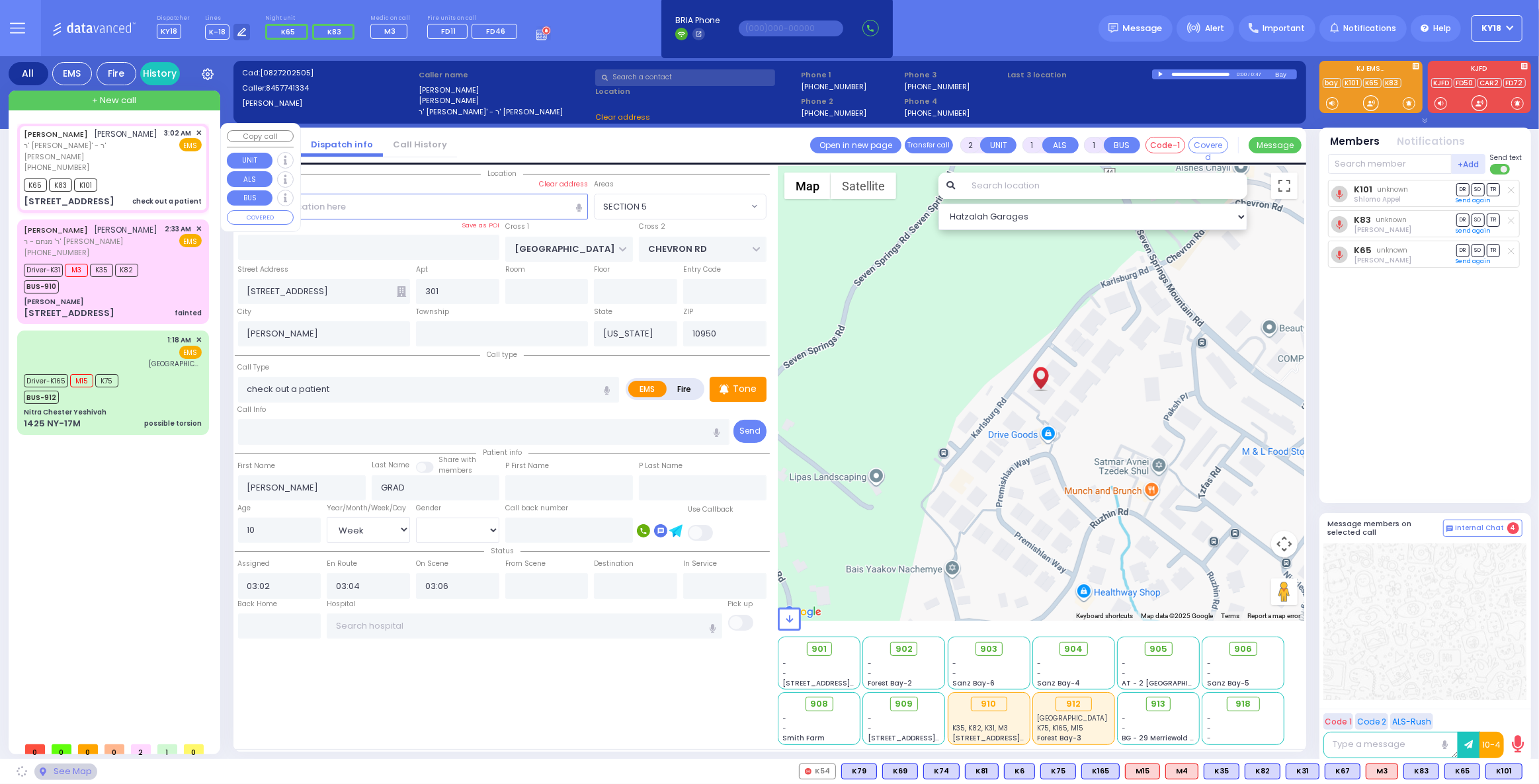
select select "SECTION 5"
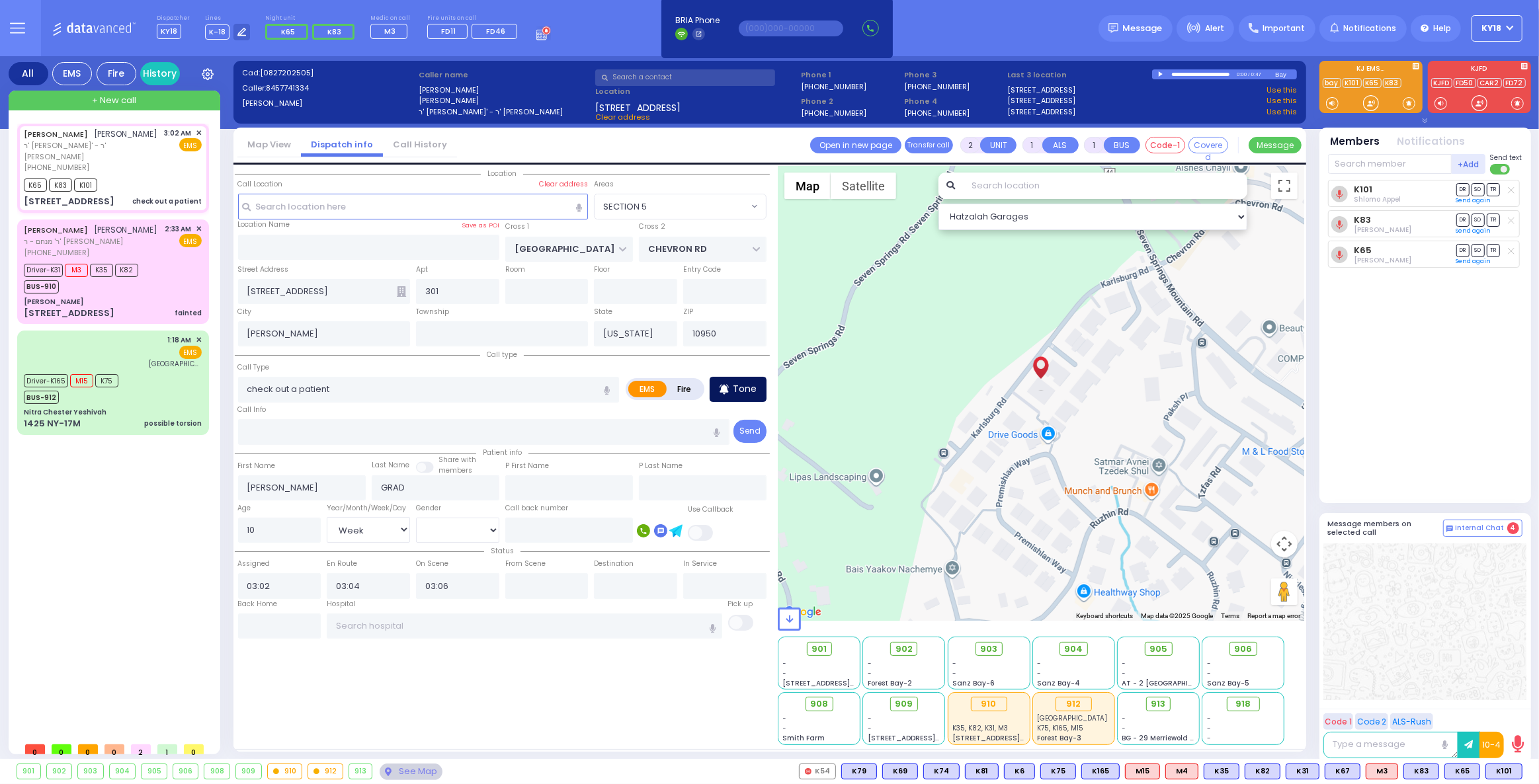
click at [740, 395] on p "Tone" at bounding box center [744, 389] width 24 height 14
click at [1380, 445] on div "K101 [PERSON_NAME] DR SO TR" at bounding box center [1427, 335] width 197 height 312
click at [1150, 650] on icon at bounding box center [1148, 649] width 8 height 8
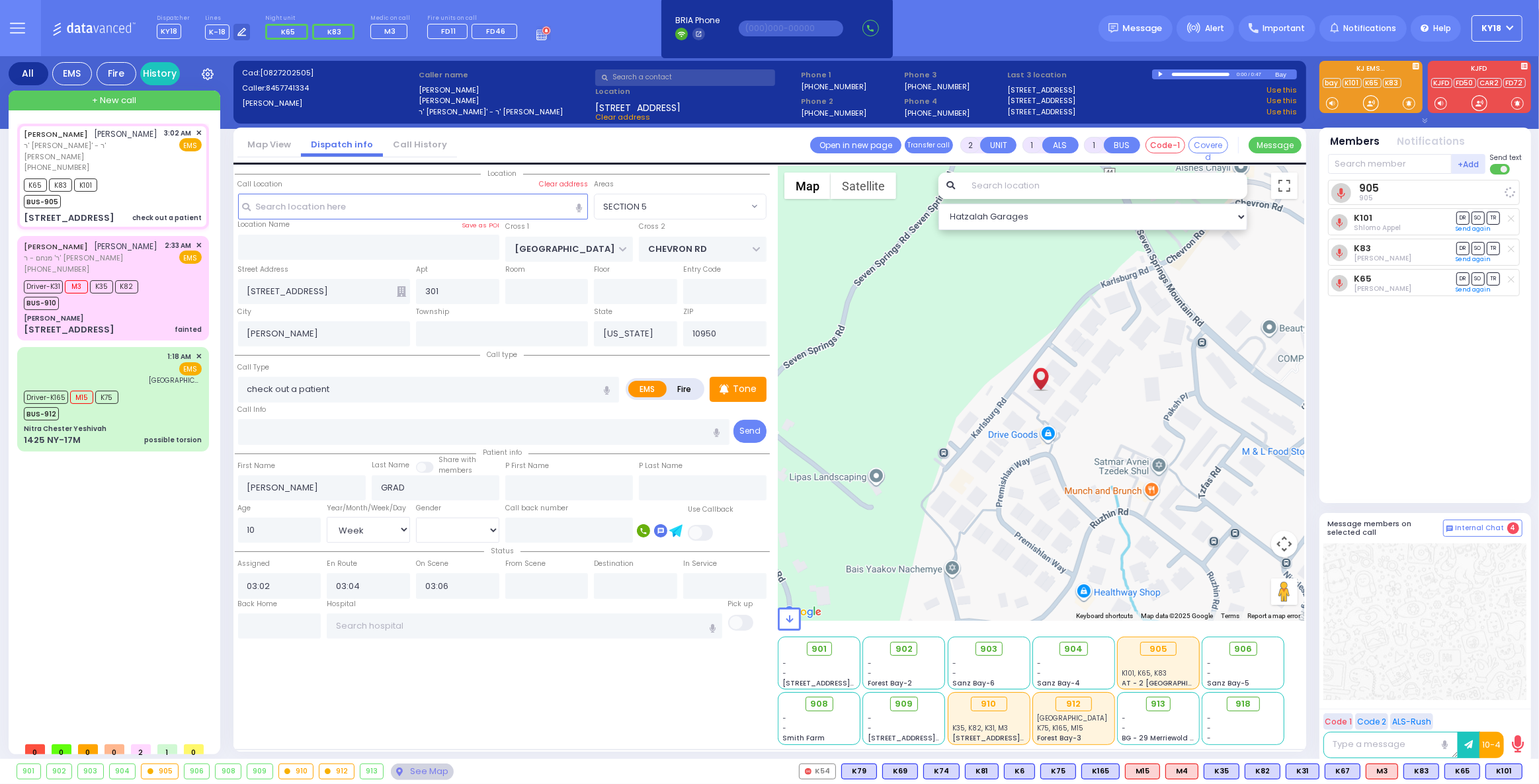
select select
radio input "true"
select select "Week"
select select "Hatzalah Garages"
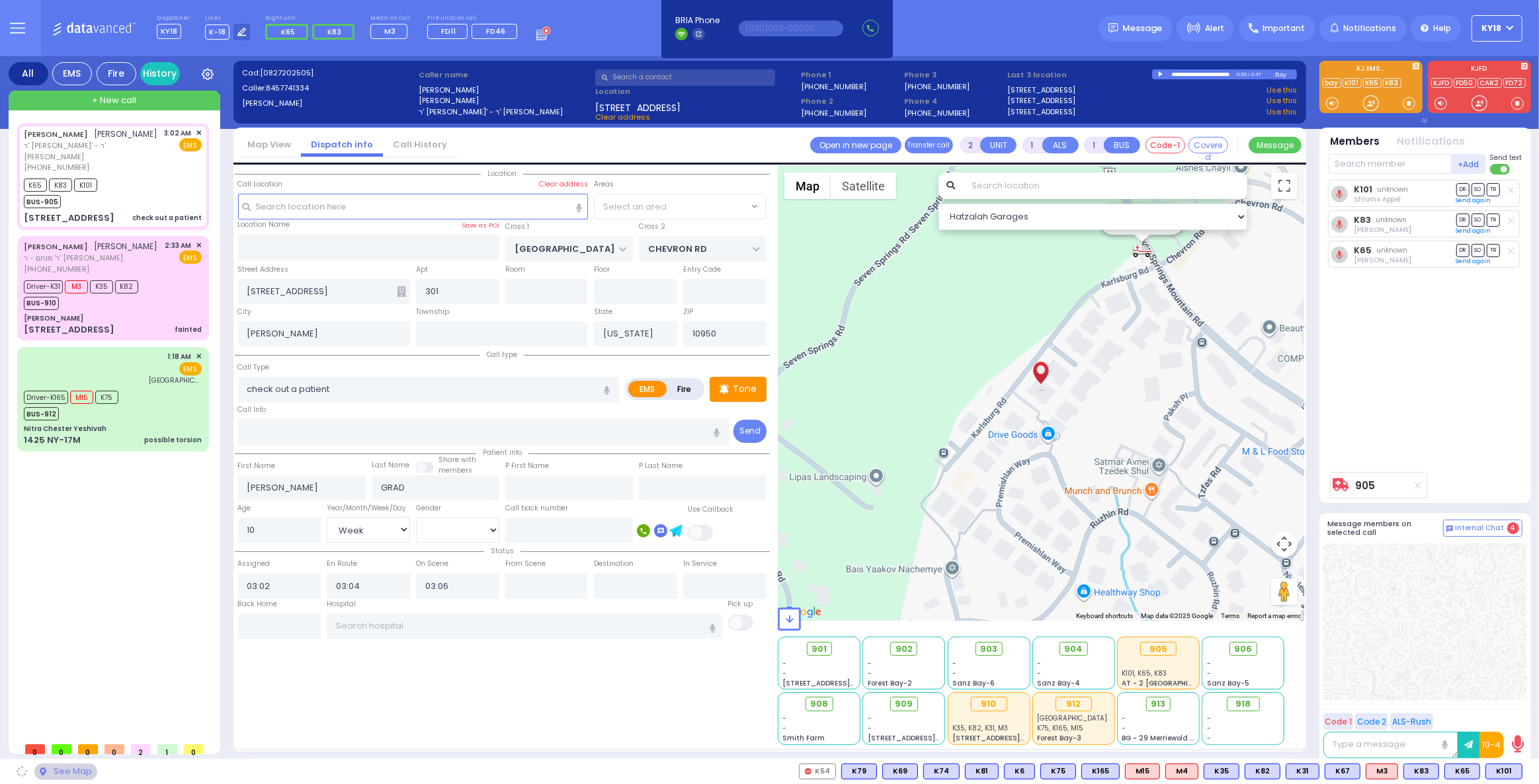
select select "SECTION 5"
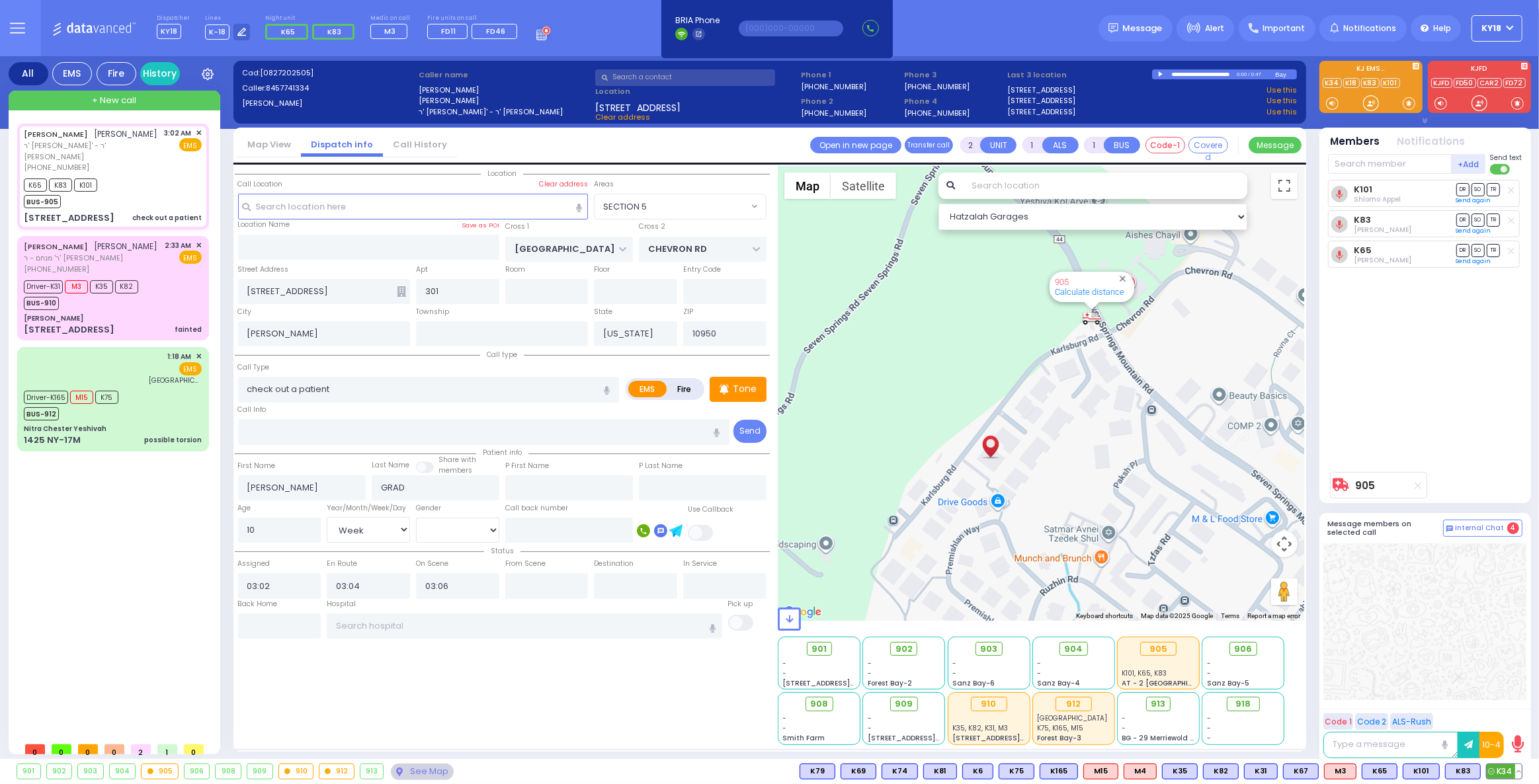
click at [1508, 774] on span "K34" at bounding box center [1504, 771] width 35 height 14
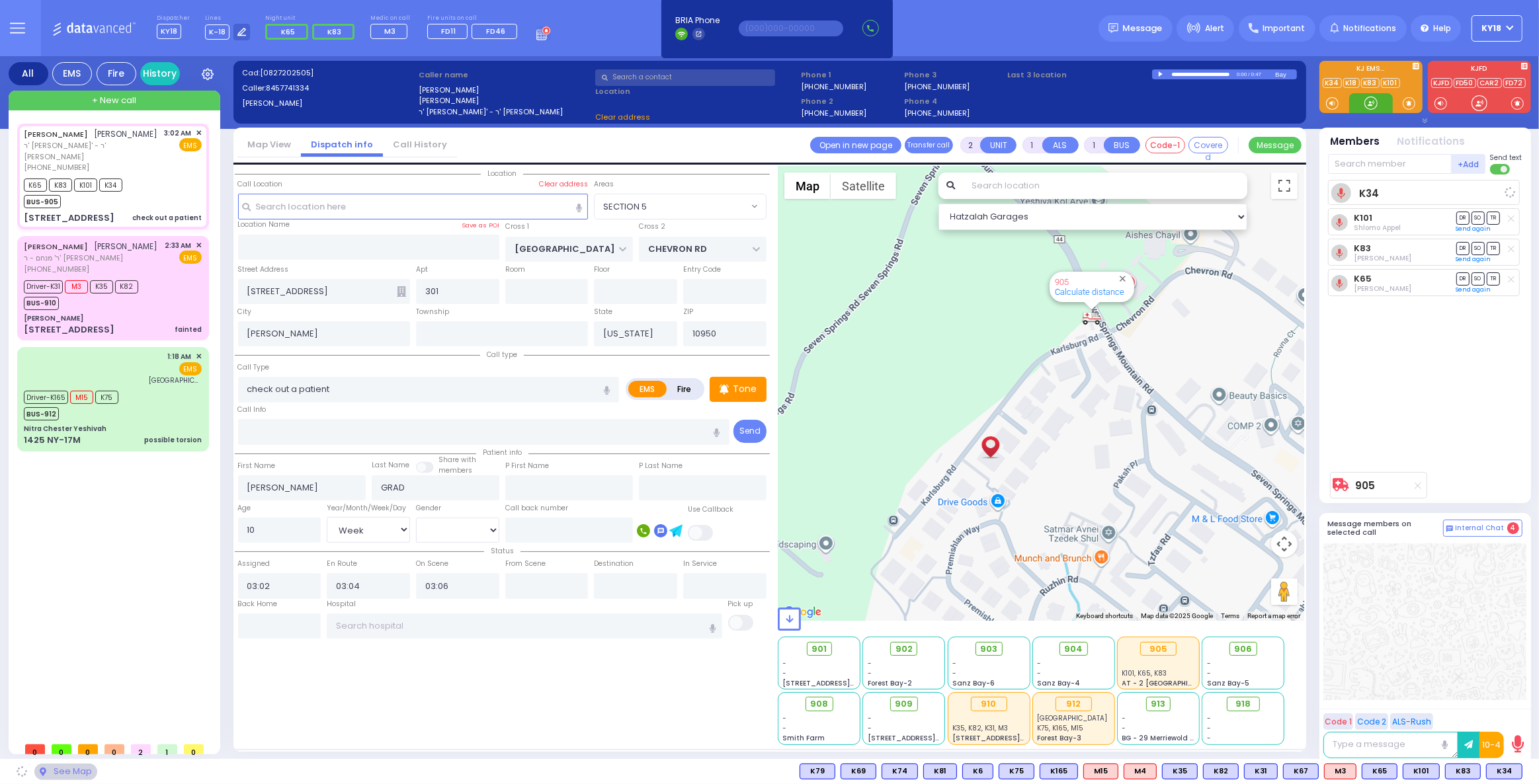
select select
radio input "true"
select select "Week"
select select "Hatzalah Garages"
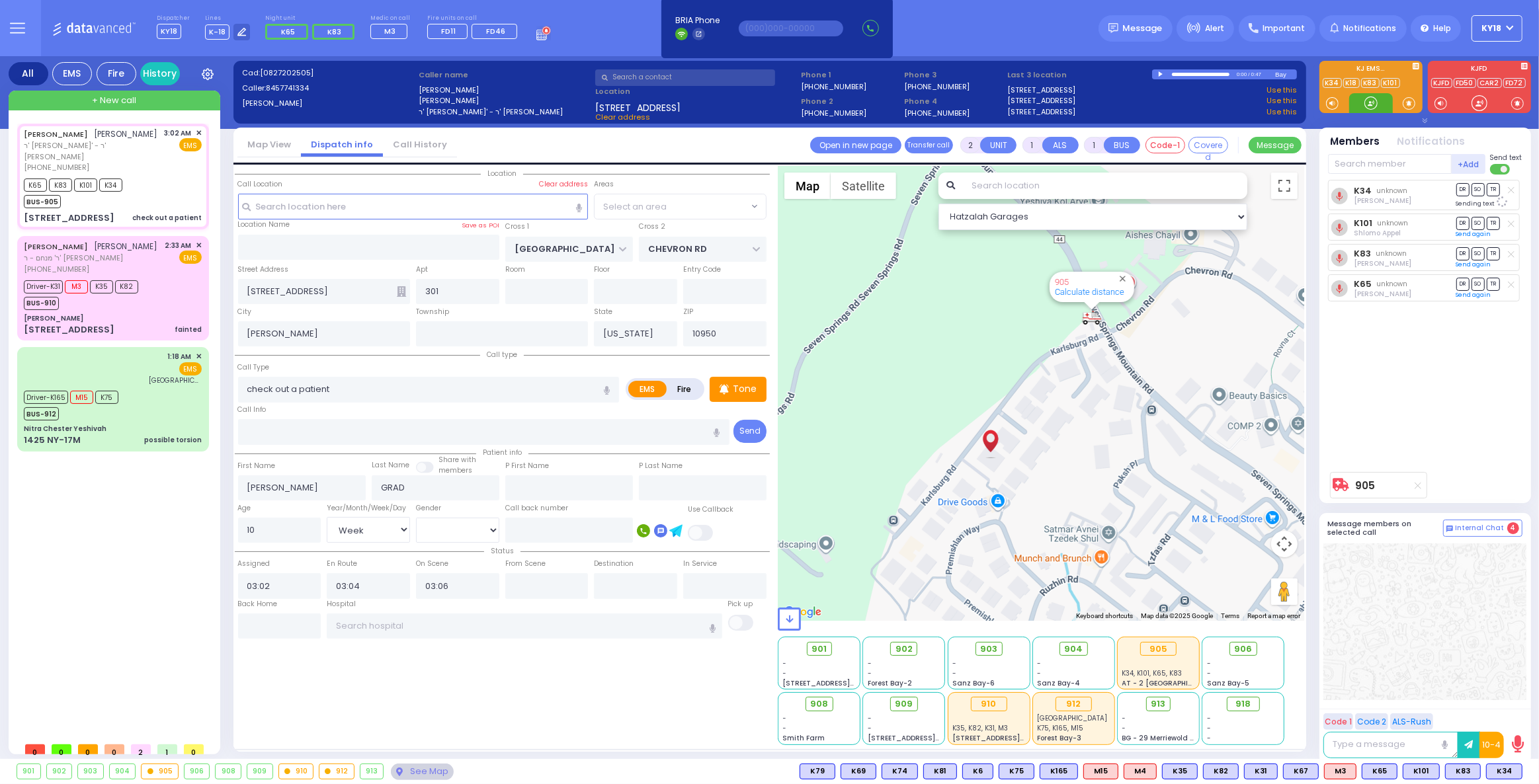
select select "SECTION 5"
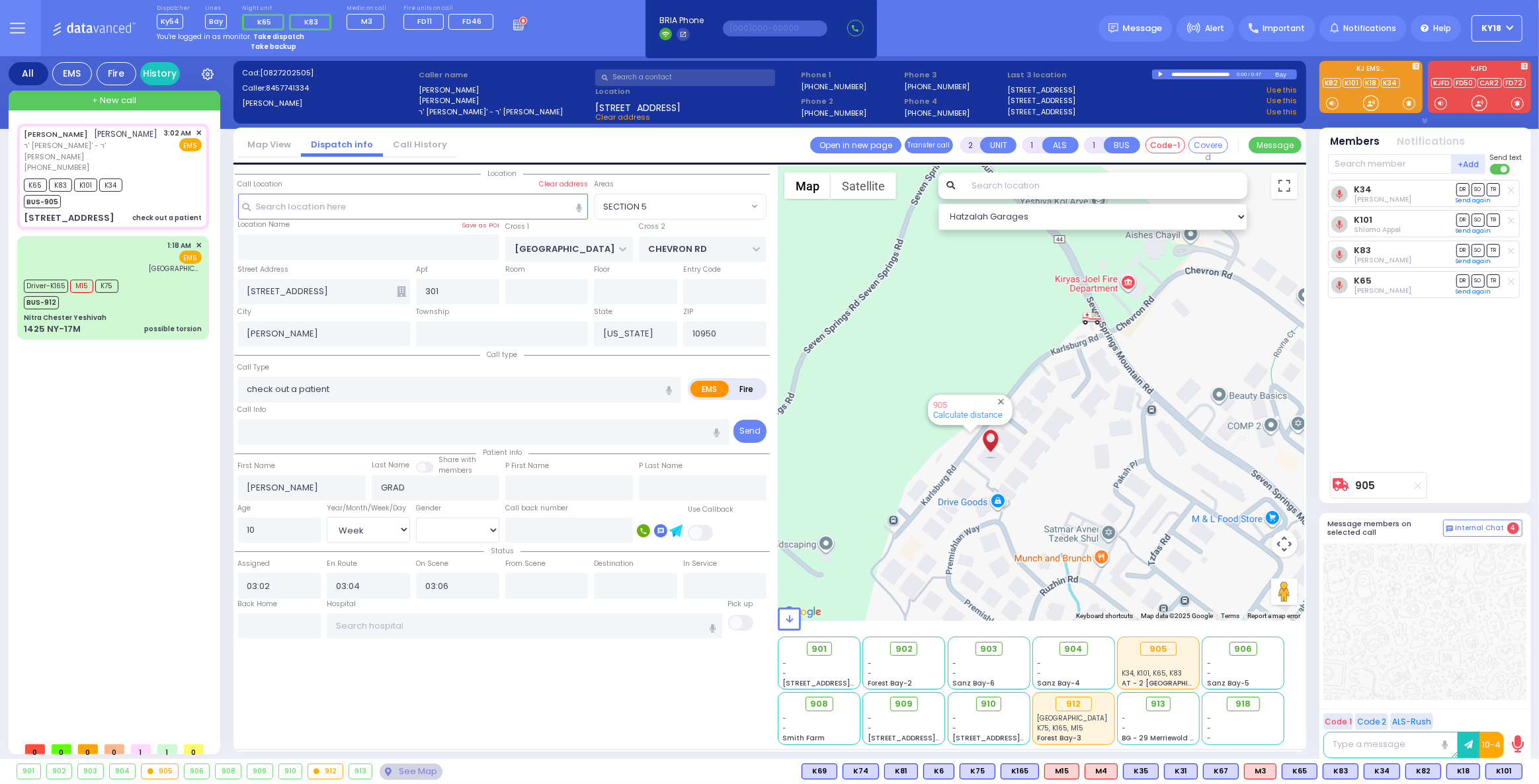
type input "6"
select select
radio input "true"
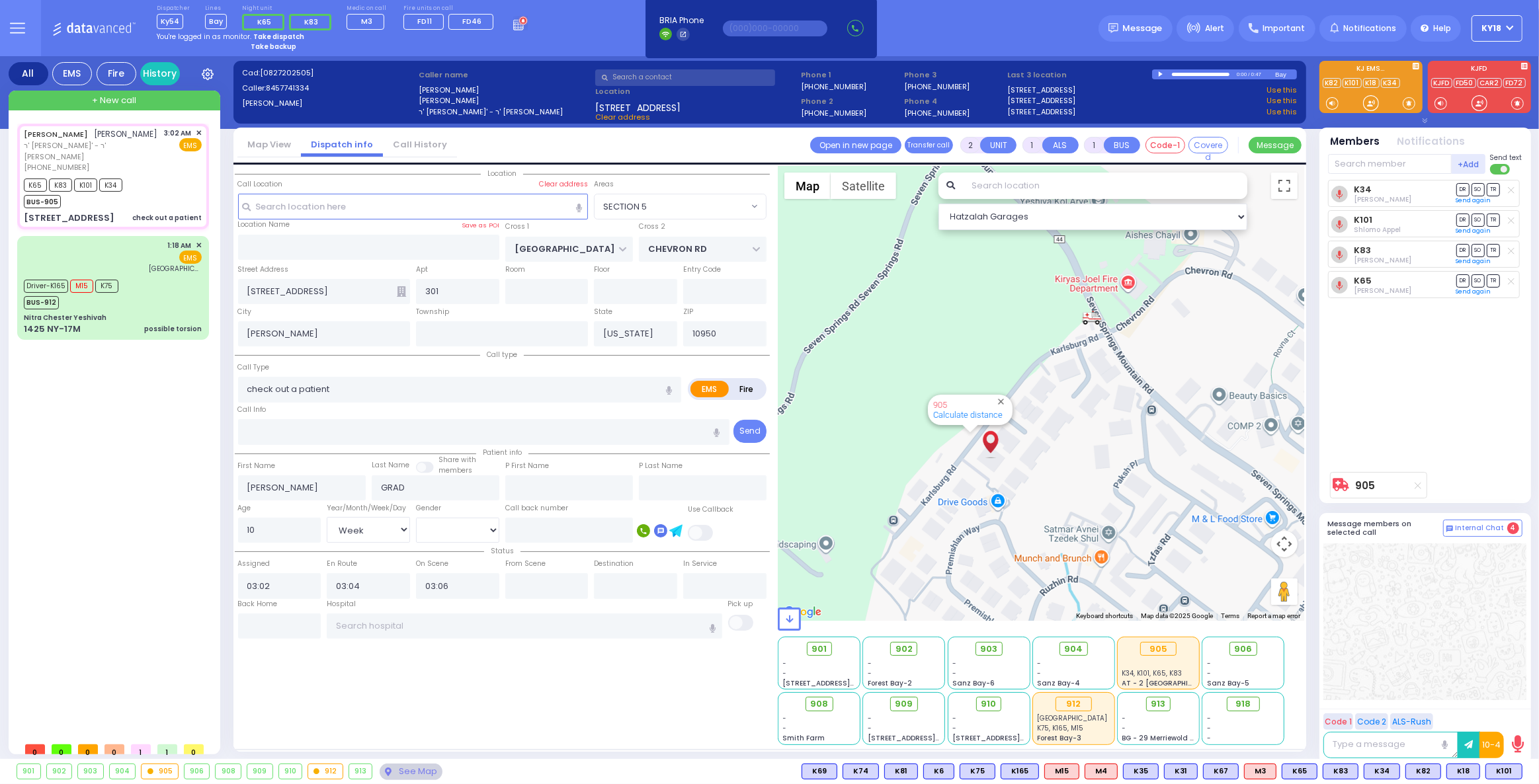
type input "Unknown"
select select "Year"
radio input "true"
select select "Year"
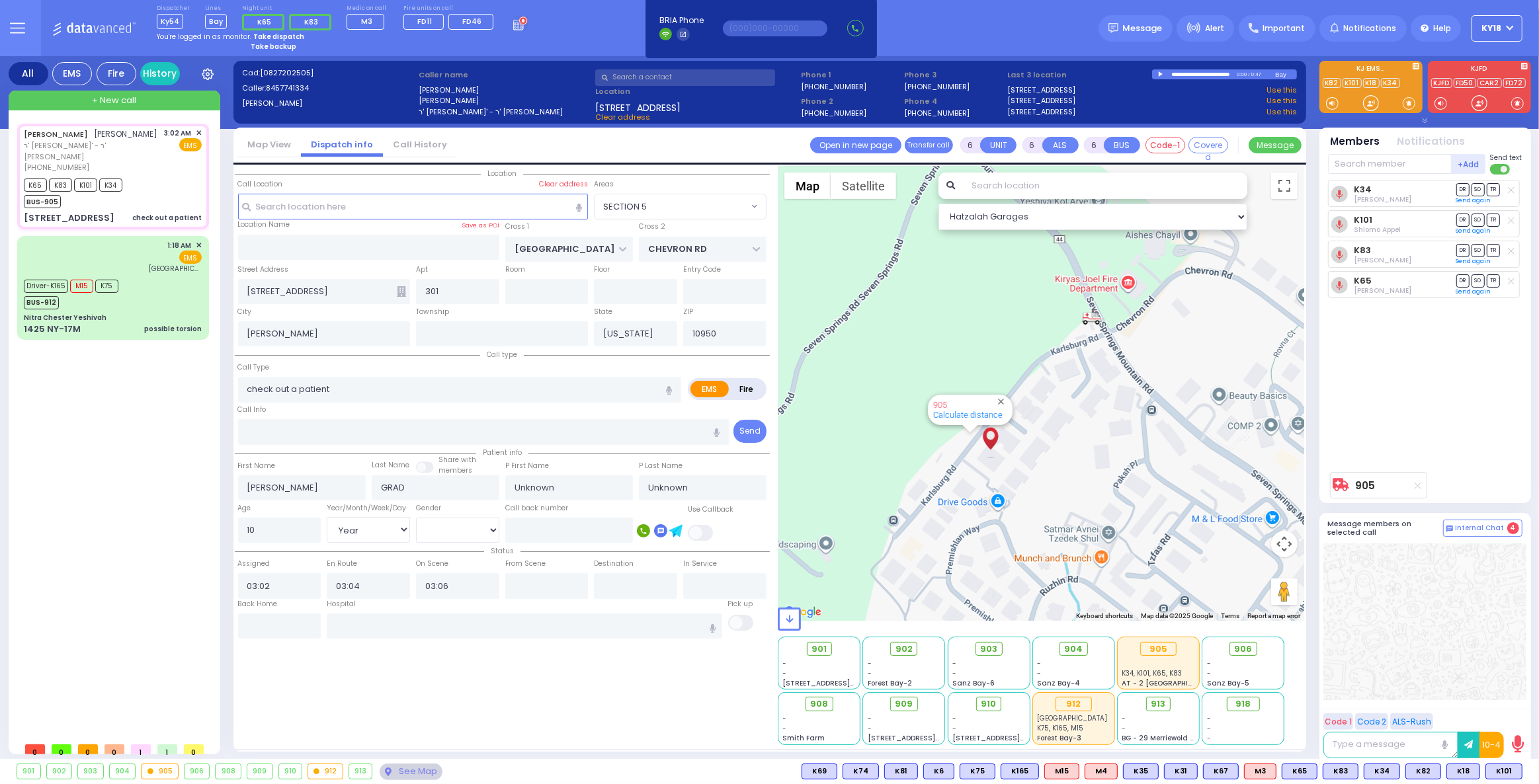
type input "[US_STATE][GEOGRAPHIC_DATA]- [GEOGRAPHIC_DATA]"
radio input "true"
select select "Year"
type input "03:42"
radio input "true"
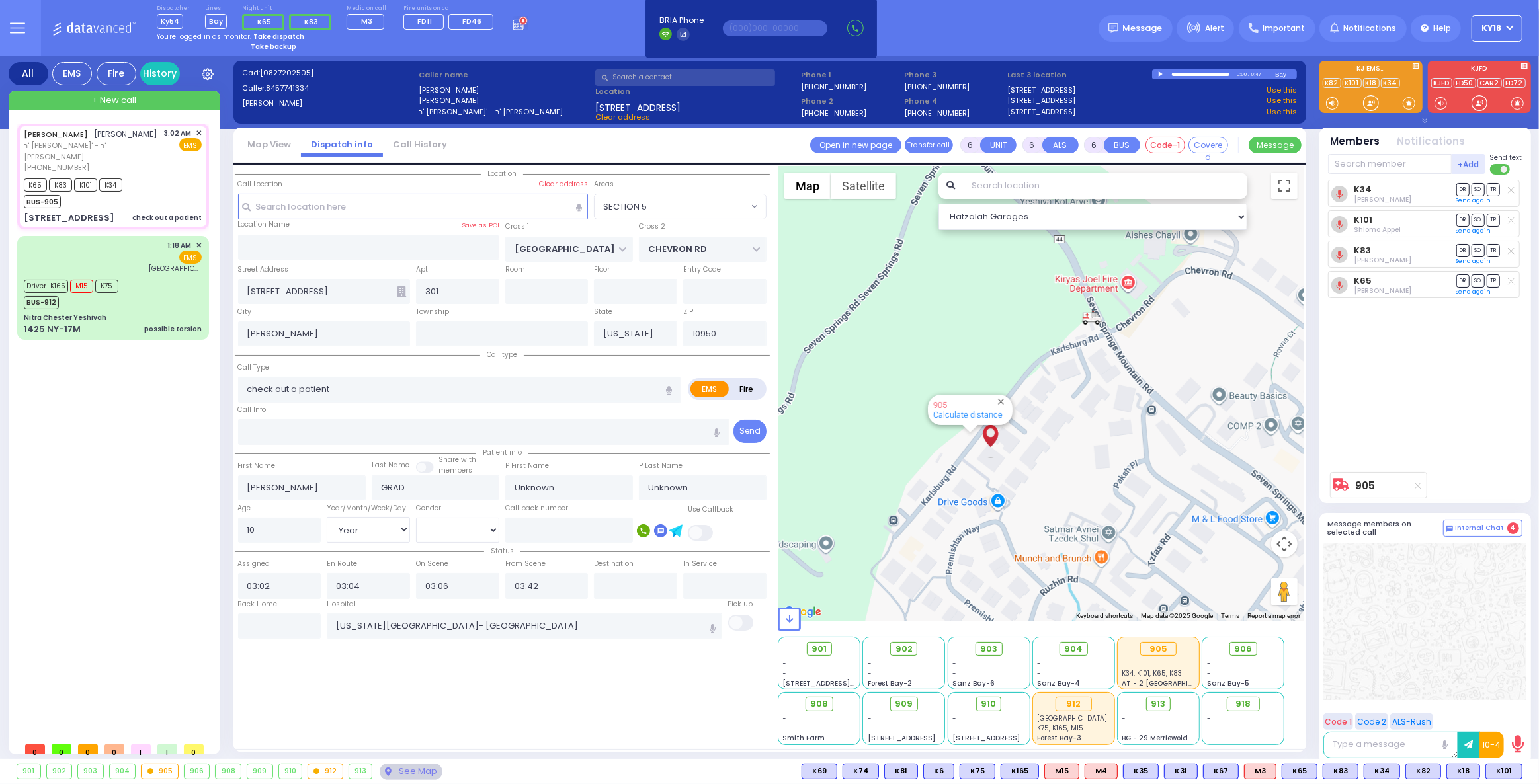
select select "Year"
radio input "true"
select select "Year"
radio input "true"
select select "Year"
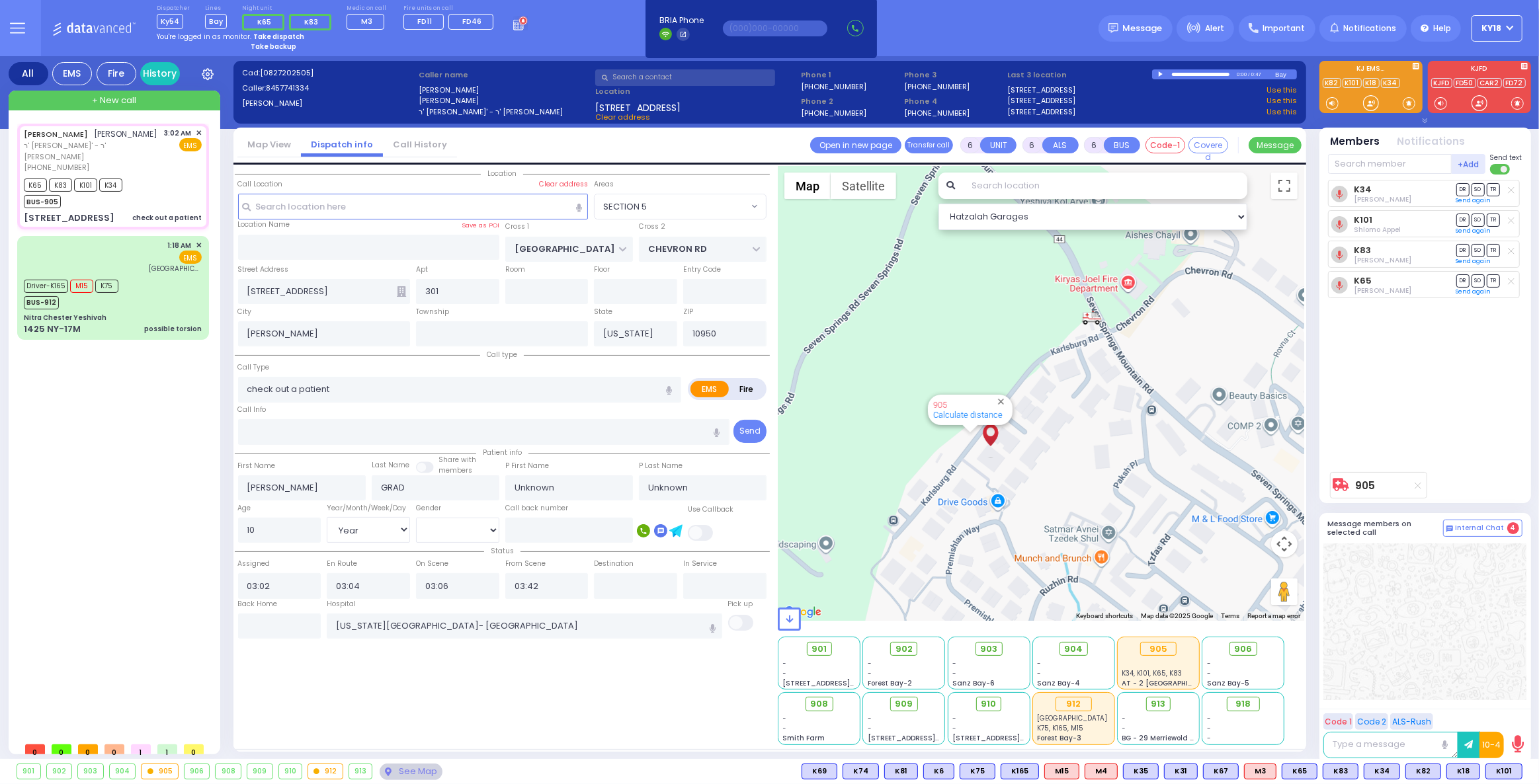
select select "SECTION 5"
select select "Hatzalah Garages"
select select
radio input "true"
type input "Lazer"
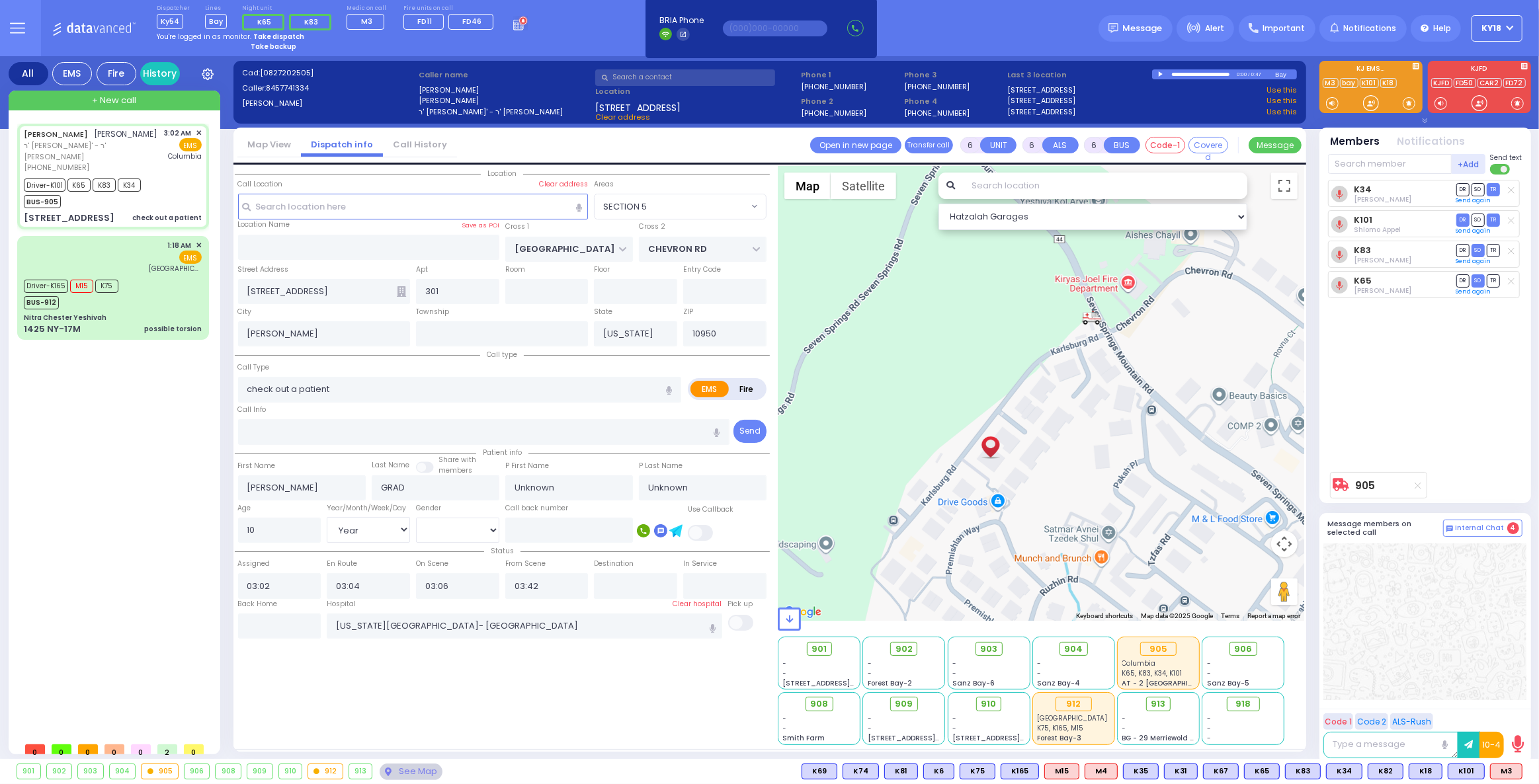
type input "[PERSON_NAME]"
type input "2"
select select "Month"
select select "[DEMOGRAPHIC_DATA]"
type input "03:41"
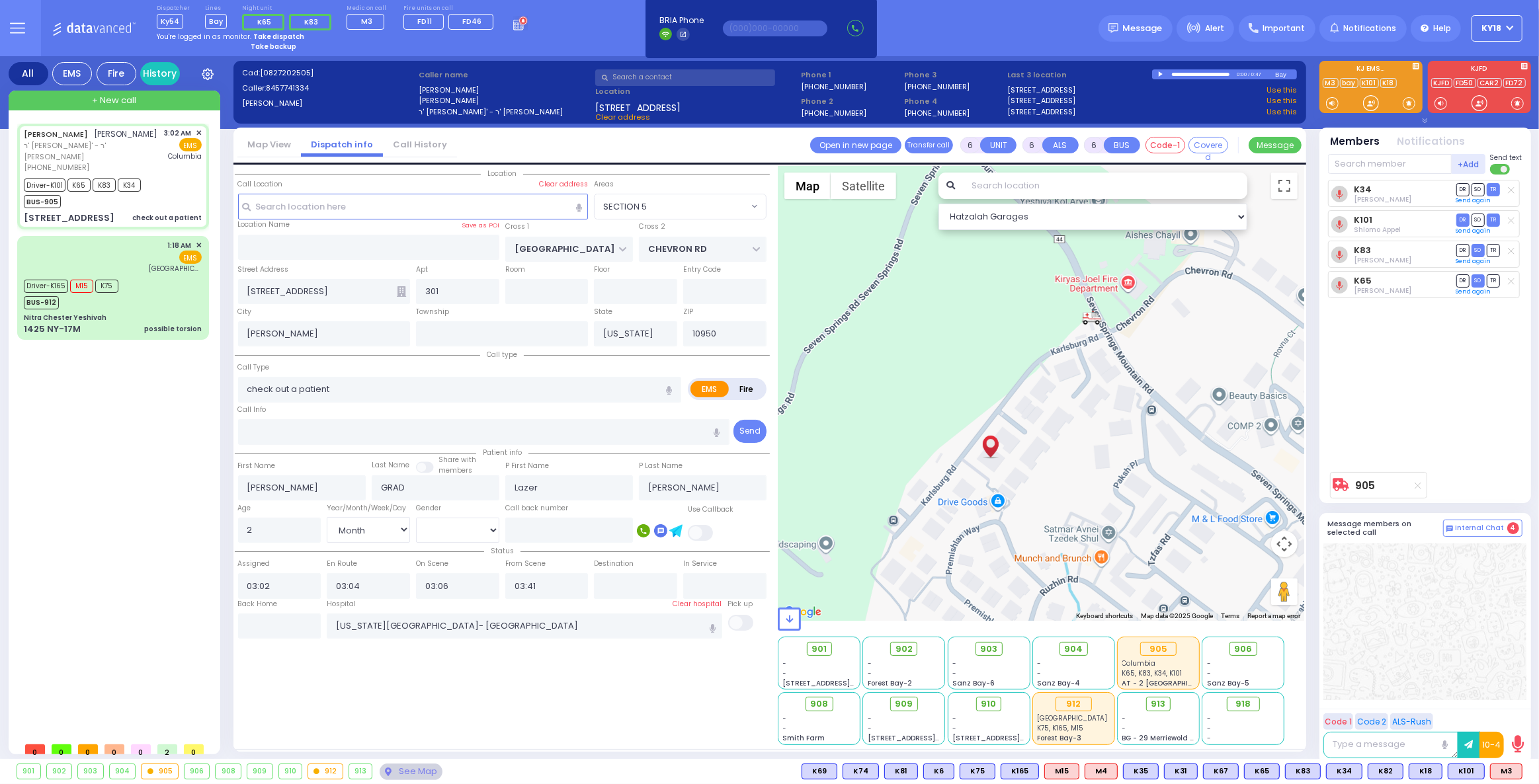
select select
radio input "true"
select select "Month"
select select "[DEMOGRAPHIC_DATA]"
select select
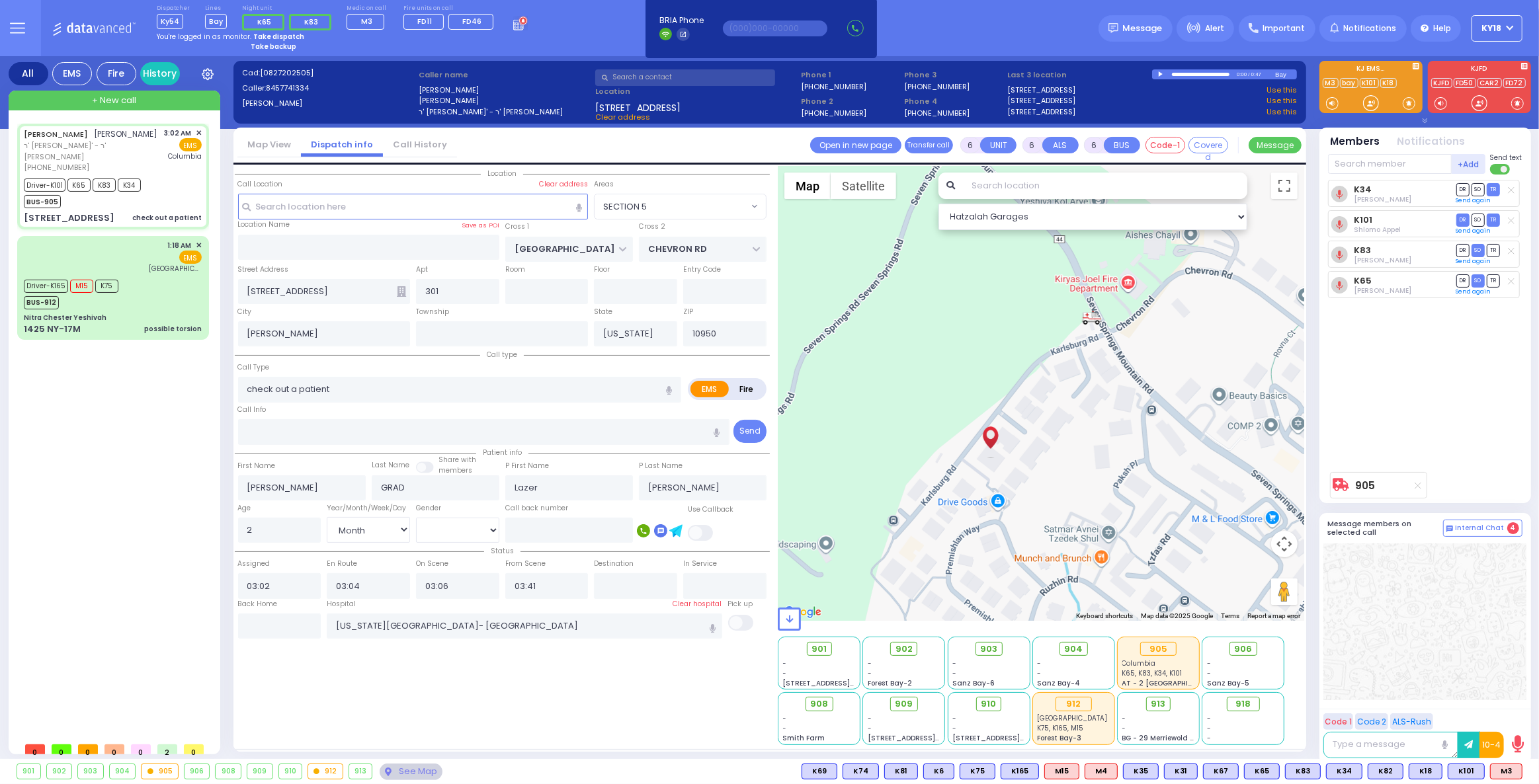
radio input "true"
select select "Month"
select select "[DEMOGRAPHIC_DATA]"
radio input "true"
select select "Month"
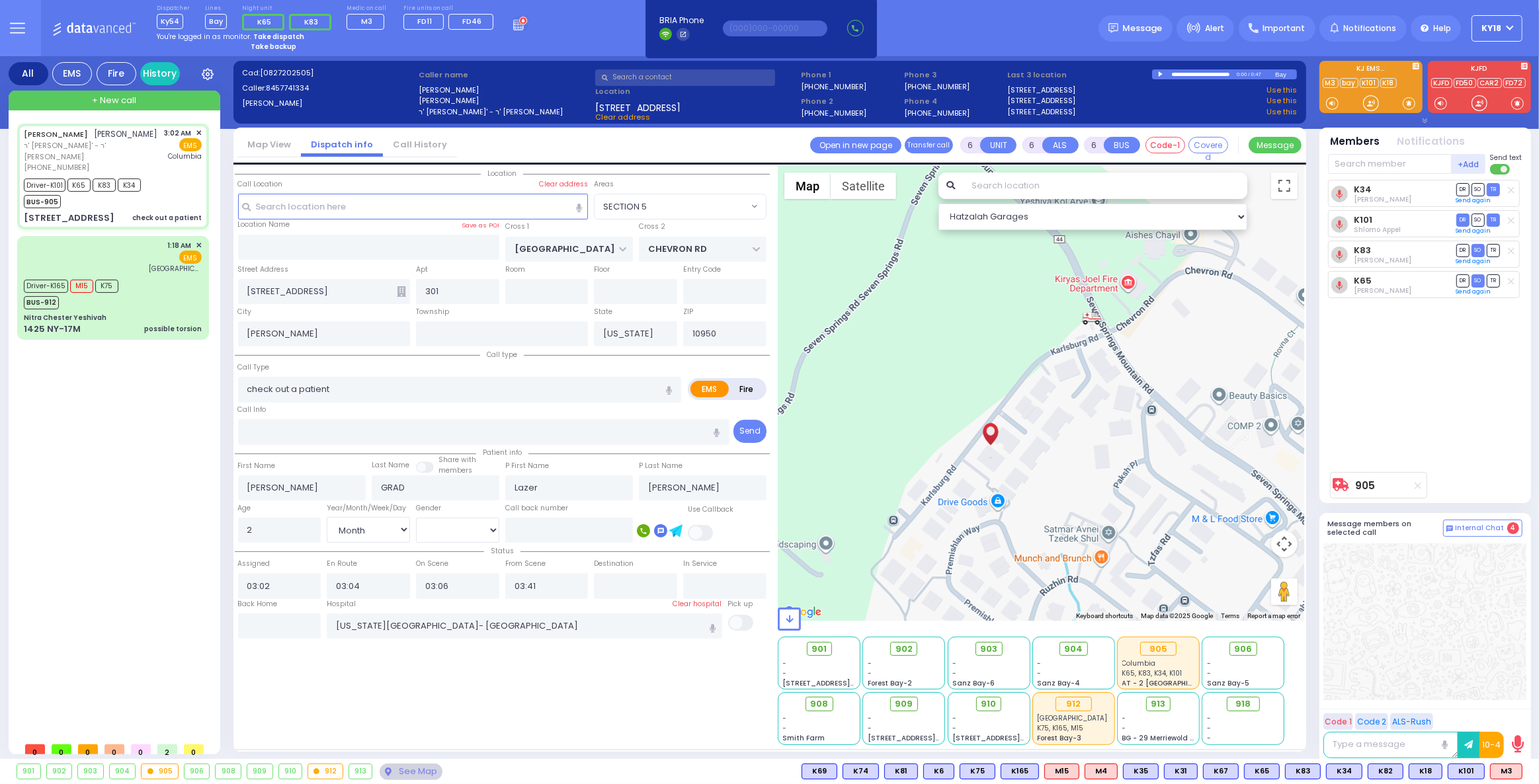
select select "[DEMOGRAPHIC_DATA]"
radio input "true"
select select "Month"
select select "[DEMOGRAPHIC_DATA]"
select select "SECTION 5"
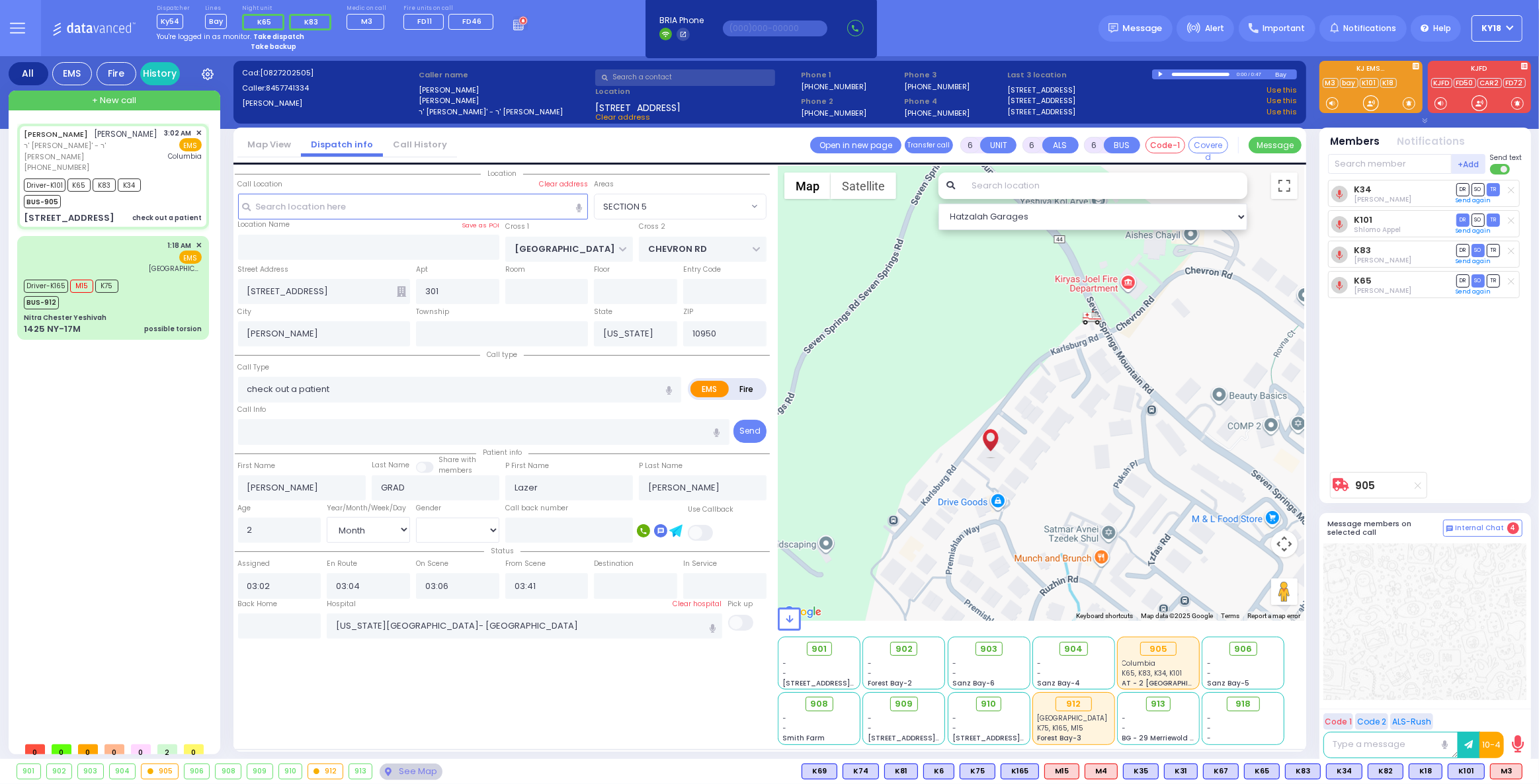
select select "Hatzalah Garages"
select select
radio input "true"
select select "Month"
select select "[DEMOGRAPHIC_DATA]"
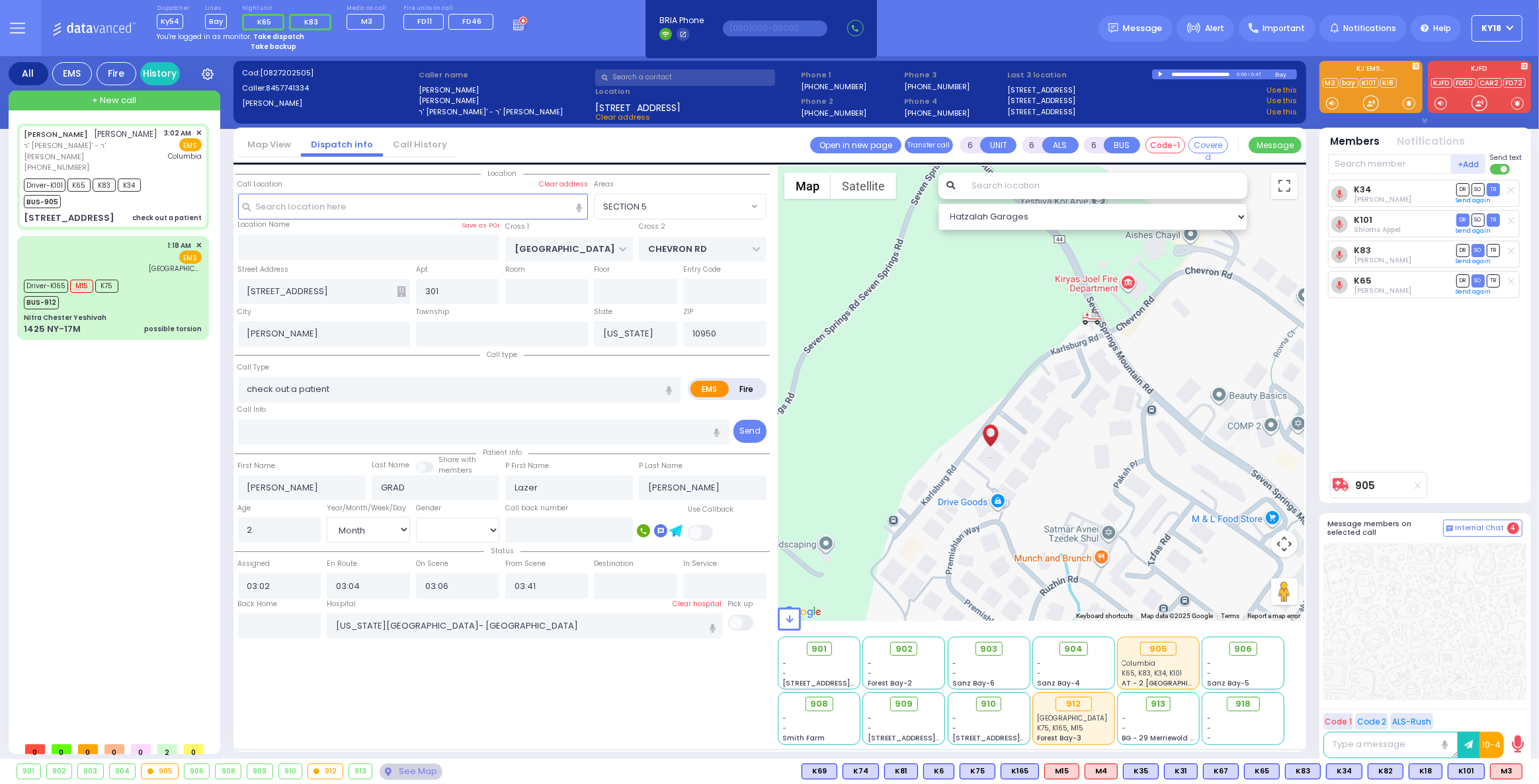
radio input "true"
select select "Month"
select select "[DEMOGRAPHIC_DATA]"
select select "SECTION 5"
select select "Hatzalah Garages"
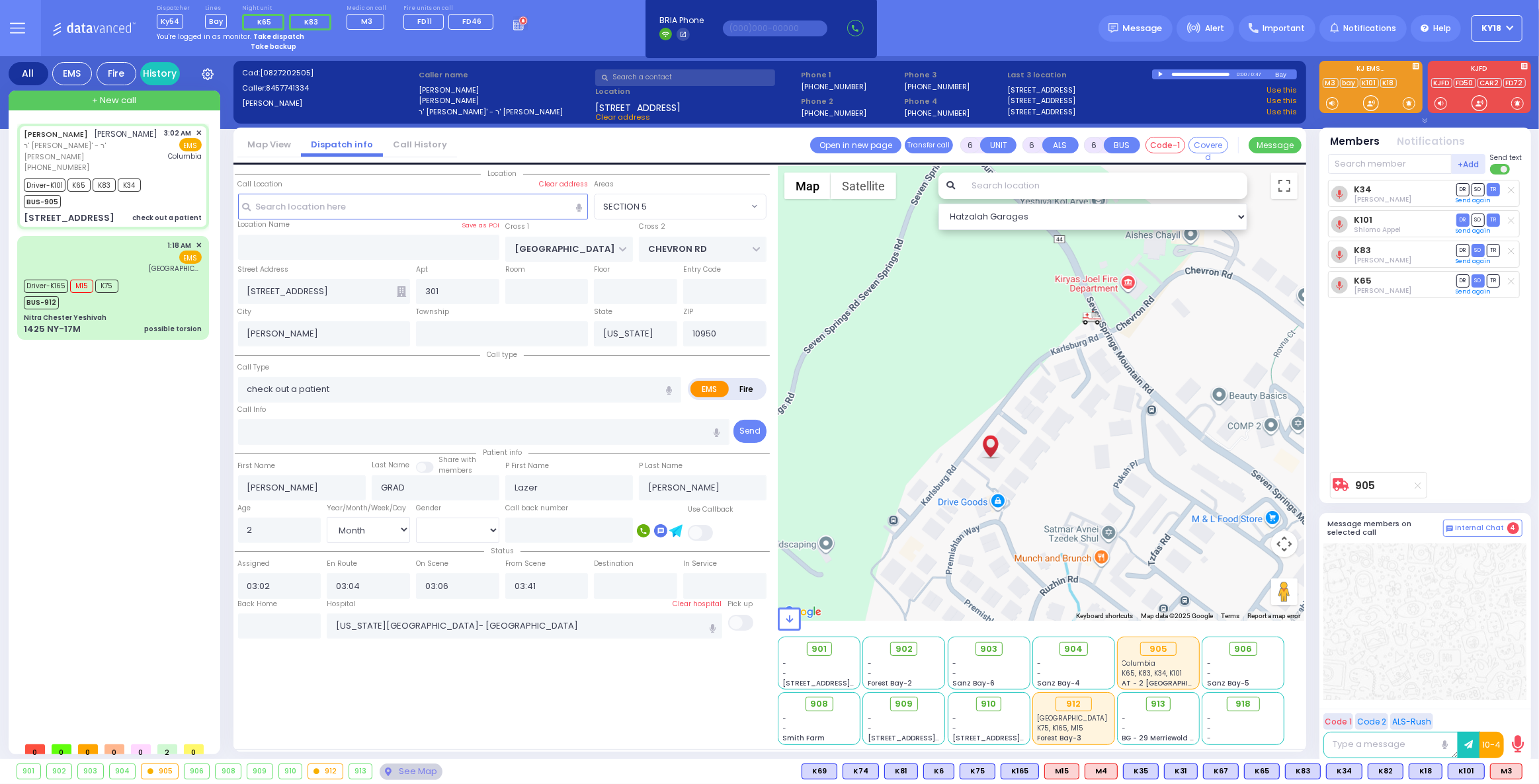
select select
radio input "true"
select select "Month"
select select "[DEMOGRAPHIC_DATA]"
type input "check out a i"
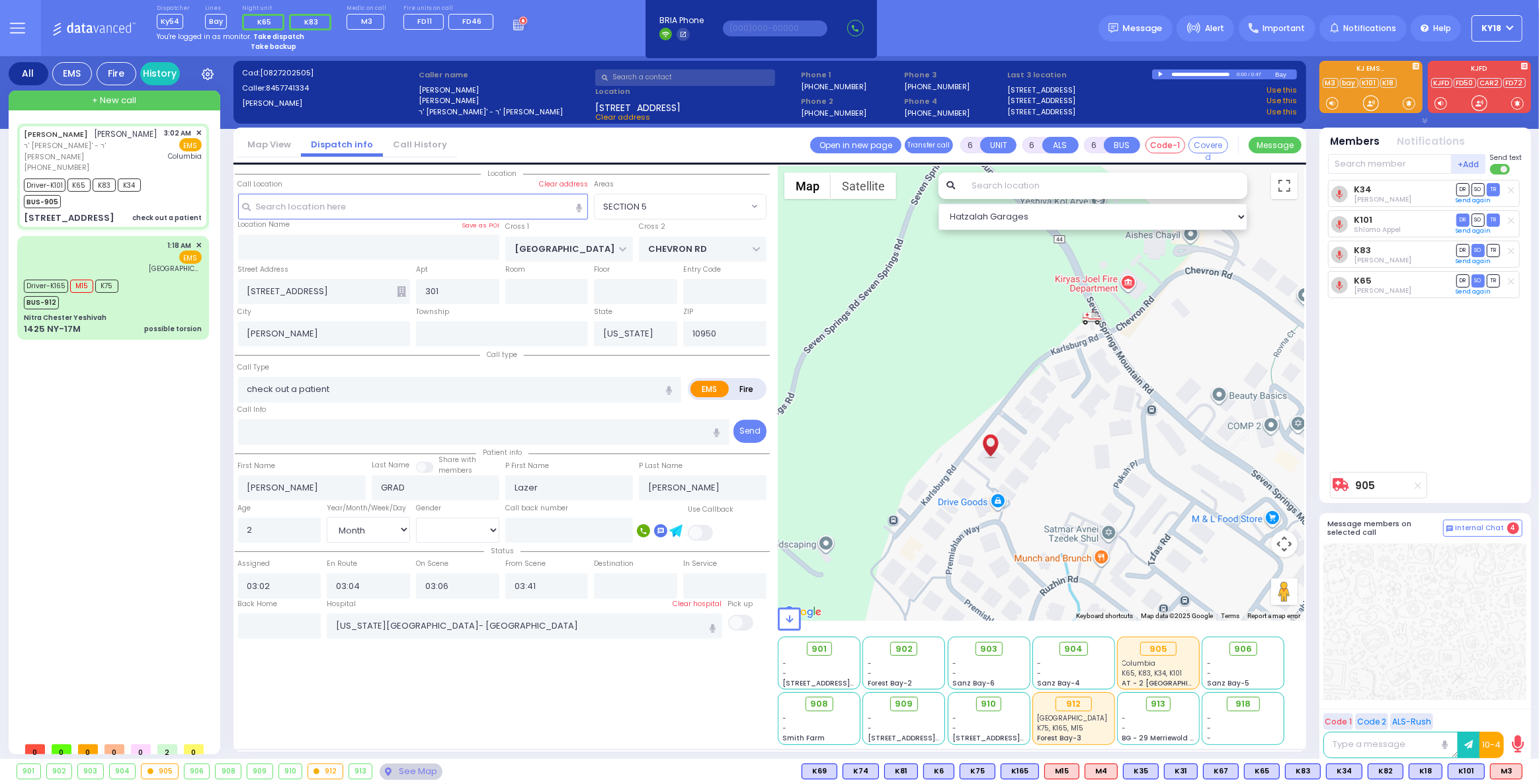
radio input "true"
select select "Month"
select select "[DEMOGRAPHIC_DATA]"
type input "check out a"
radio input "true"
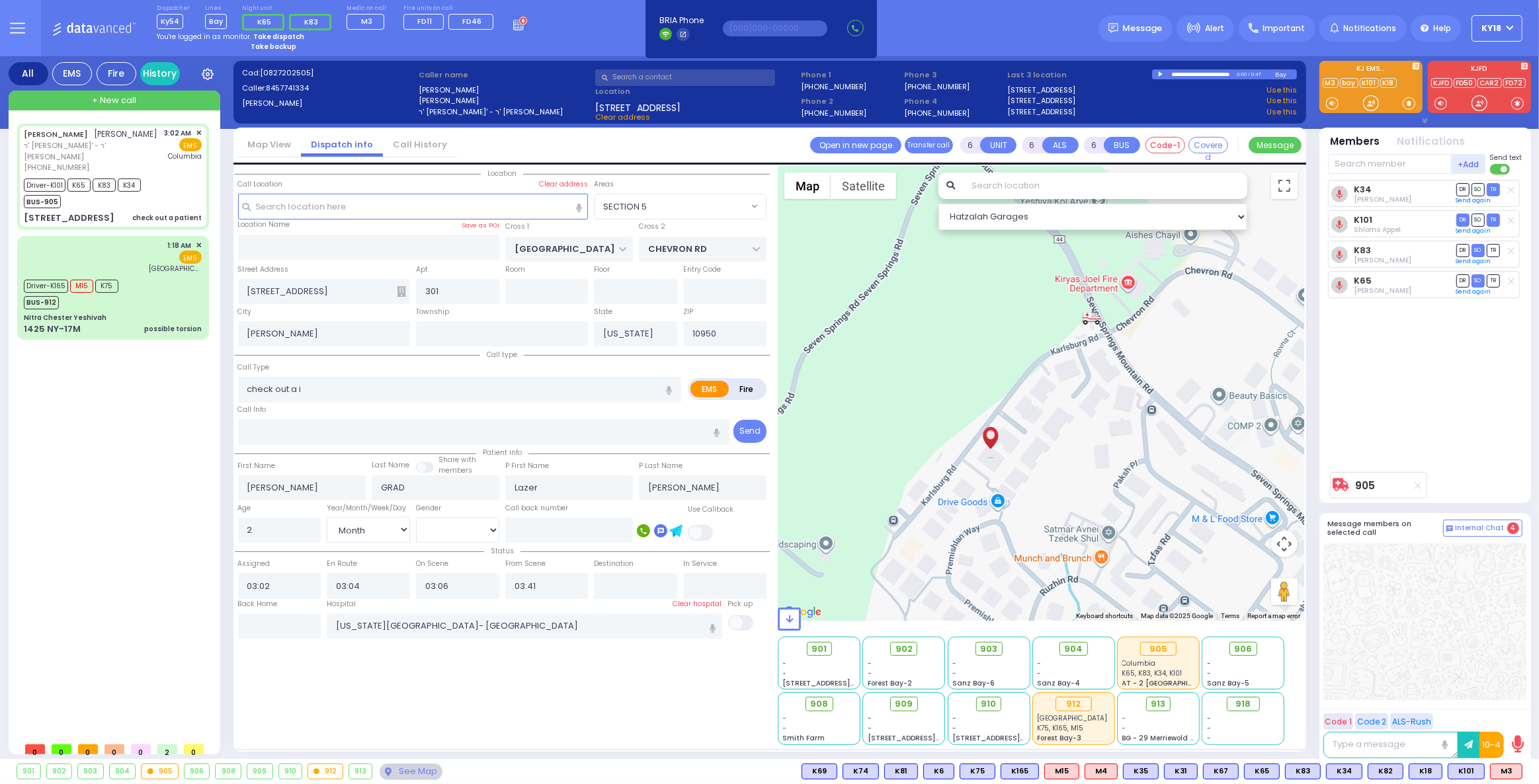
select select "Month"
select select "[DEMOGRAPHIC_DATA]"
radio input "true"
select select "Month"
select select "[DEMOGRAPHIC_DATA]"
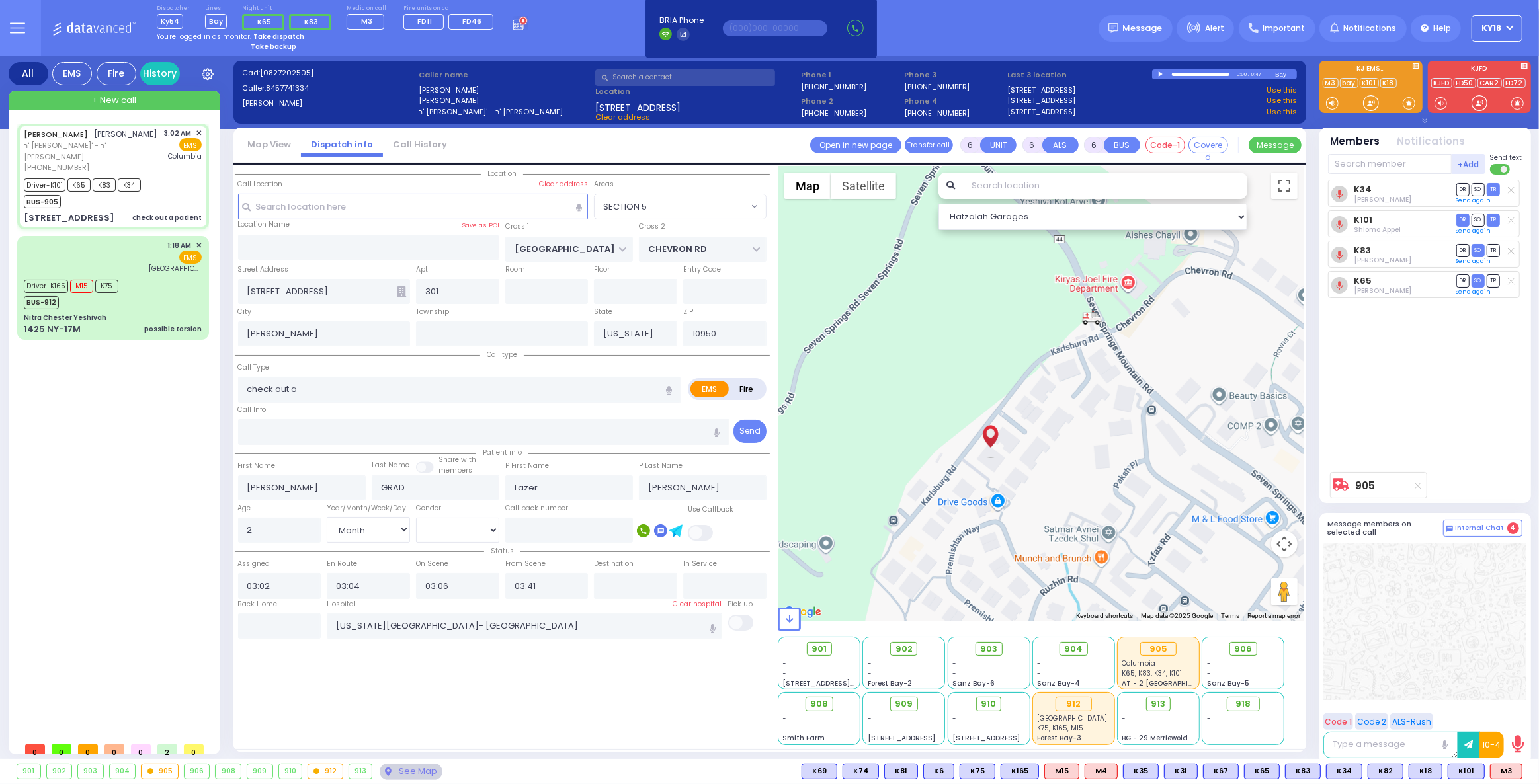
type input "check out a infant"
radio input "true"
select select "Month"
select select "[DEMOGRAPHIC_DATA]"
select select
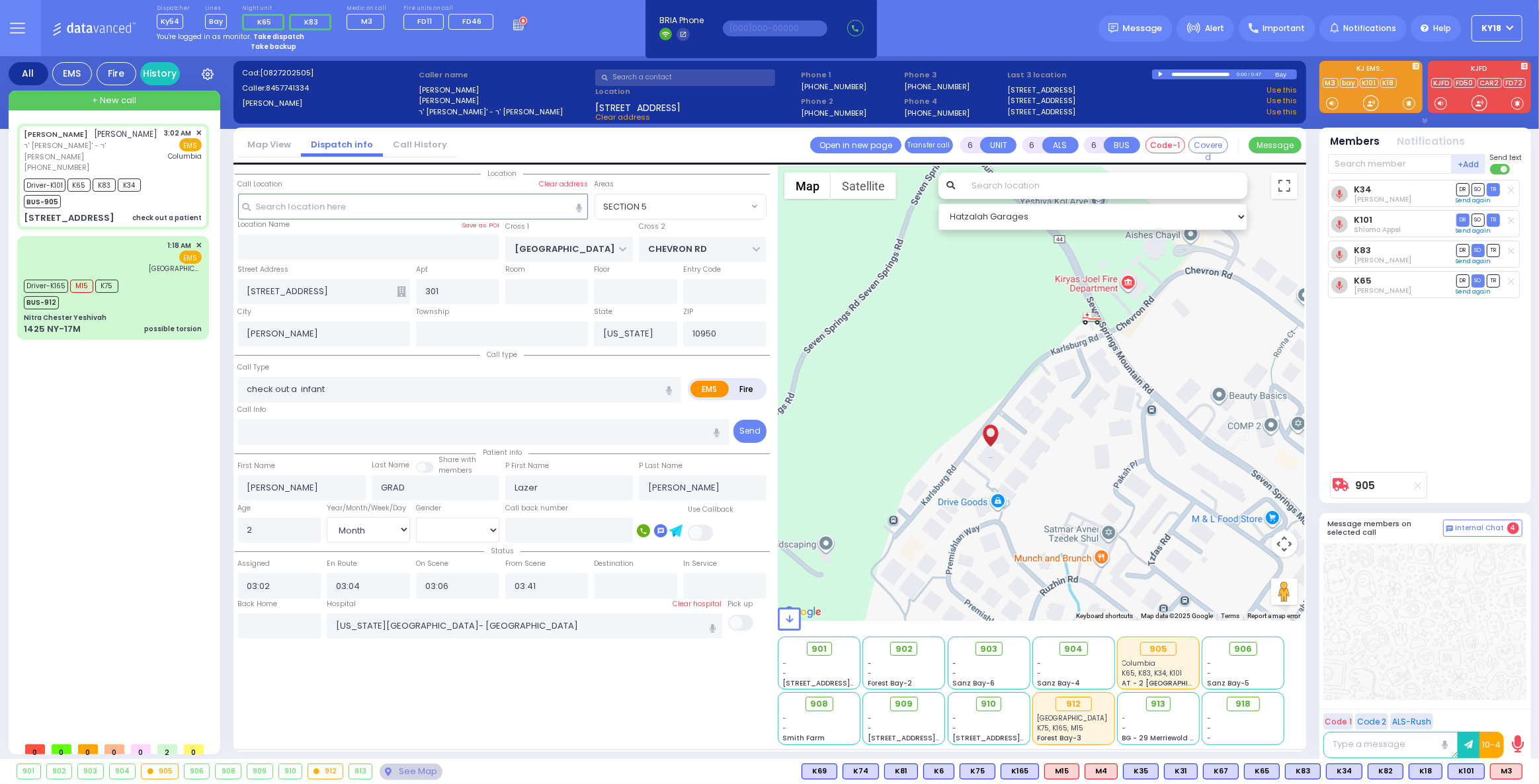
select select "Hatzalah Garages"
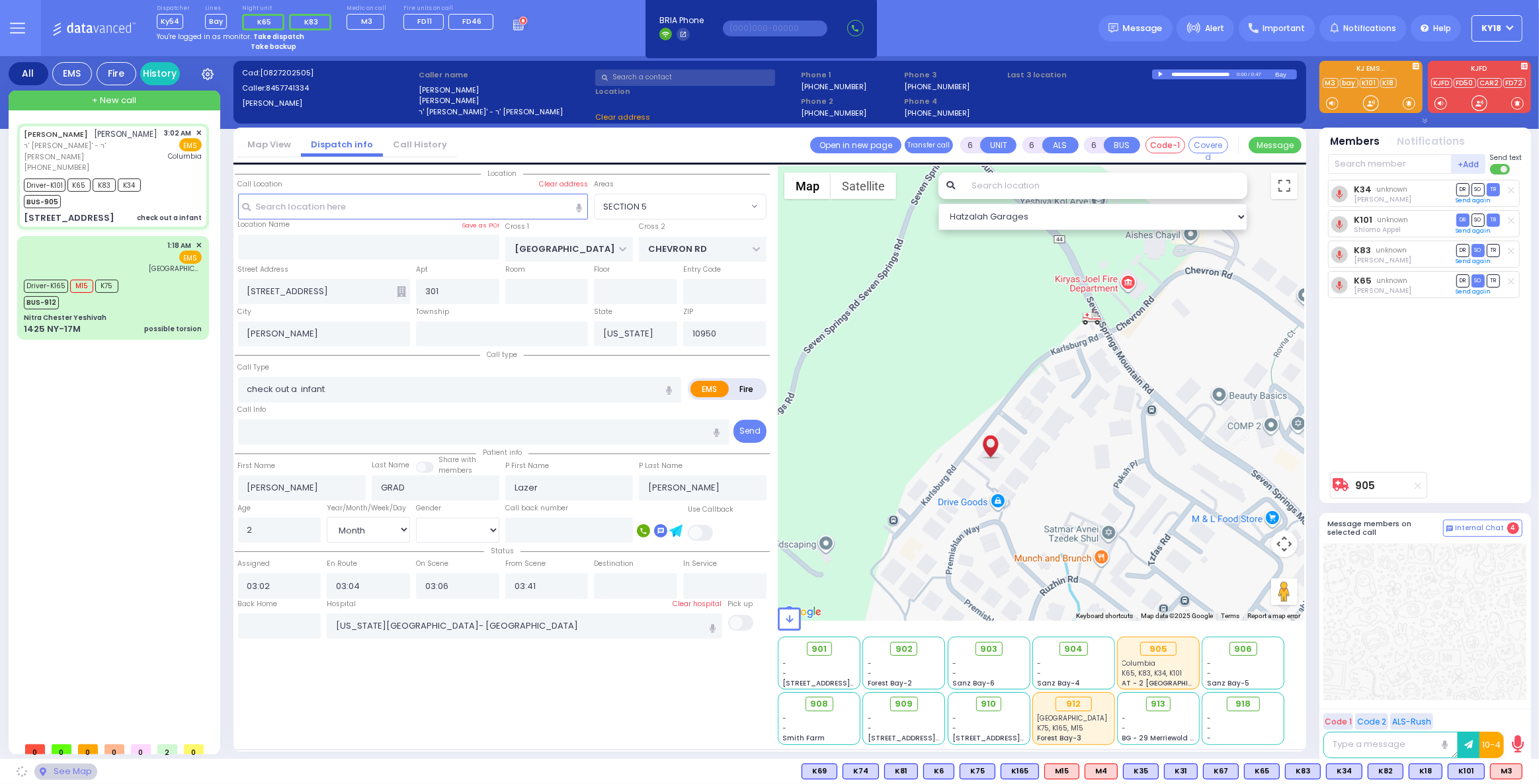
type input "check out an infant"
radio input "true"
select select "Month"
select select "[DEMOGRAPHIC_DATA]"
type input "check out an infant"
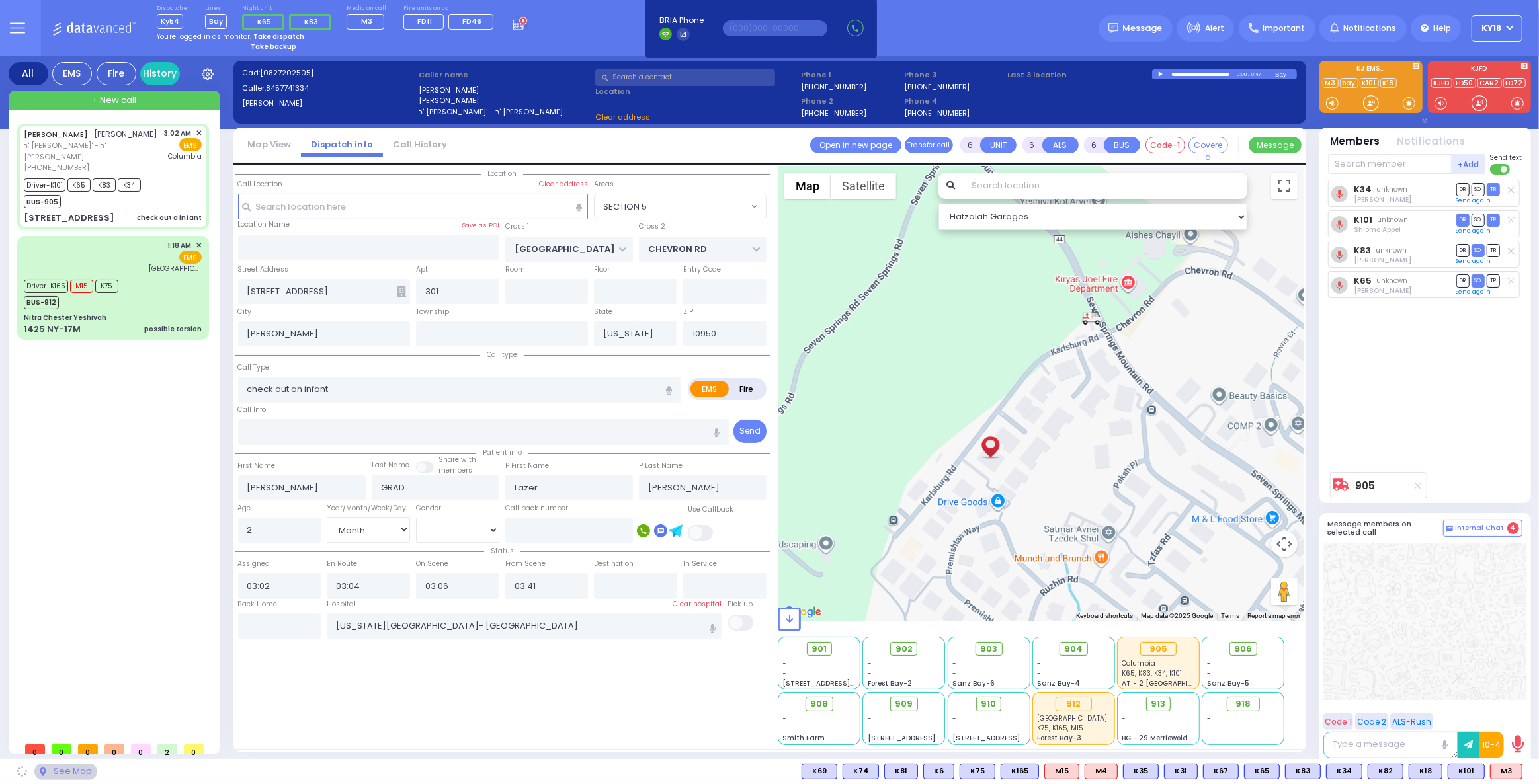
radio input "true"
select select "Month"
select select "[DEMOGRAPHIC_DATA]"
radio input "true"
